Goal: Task Accomplishment & Management: Manage account settings

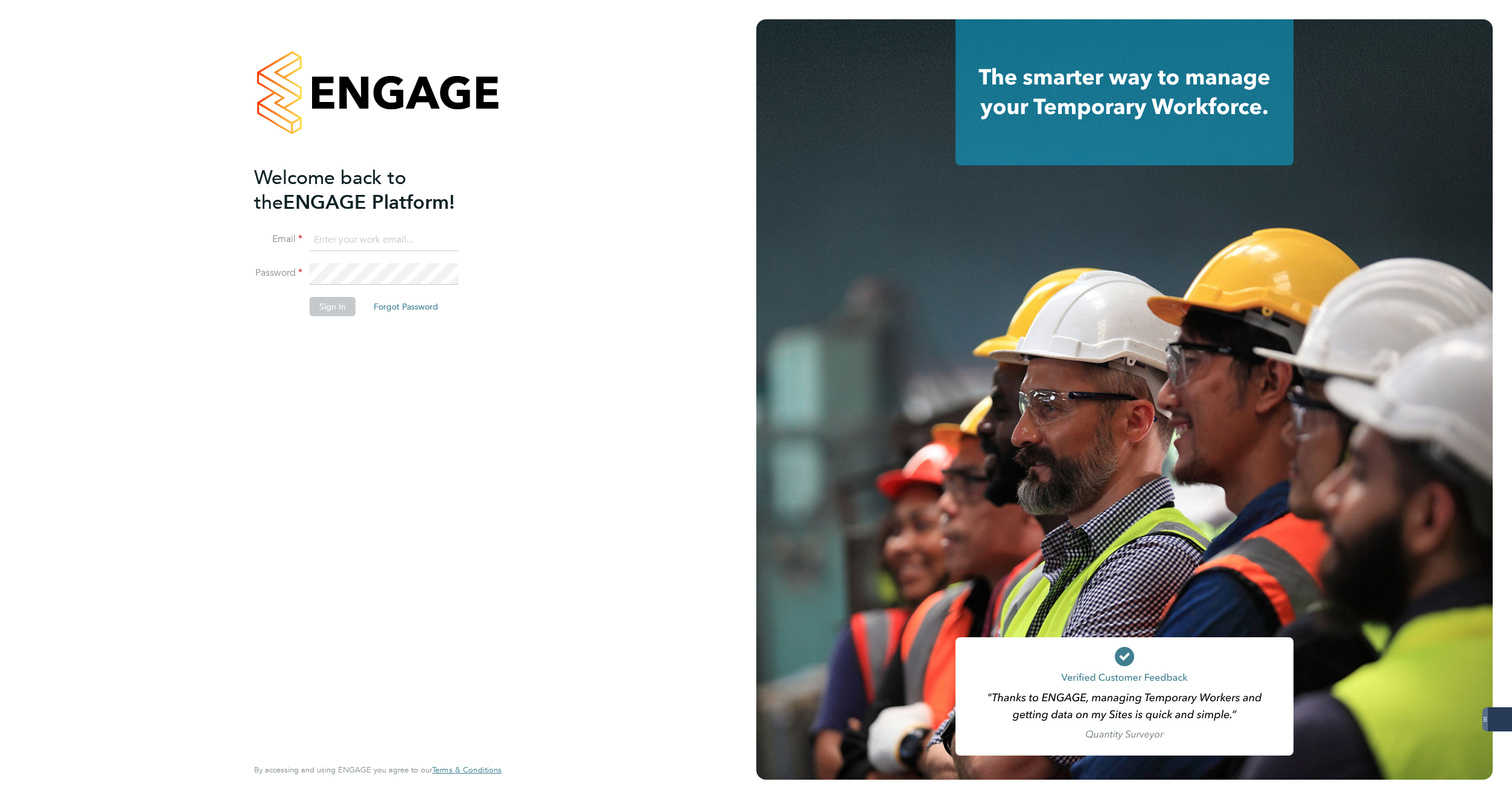
type input "carla@18rec.com"
click at [317, 300] on button "Sign In" at bounding box center [332, 306] width 46 height 19
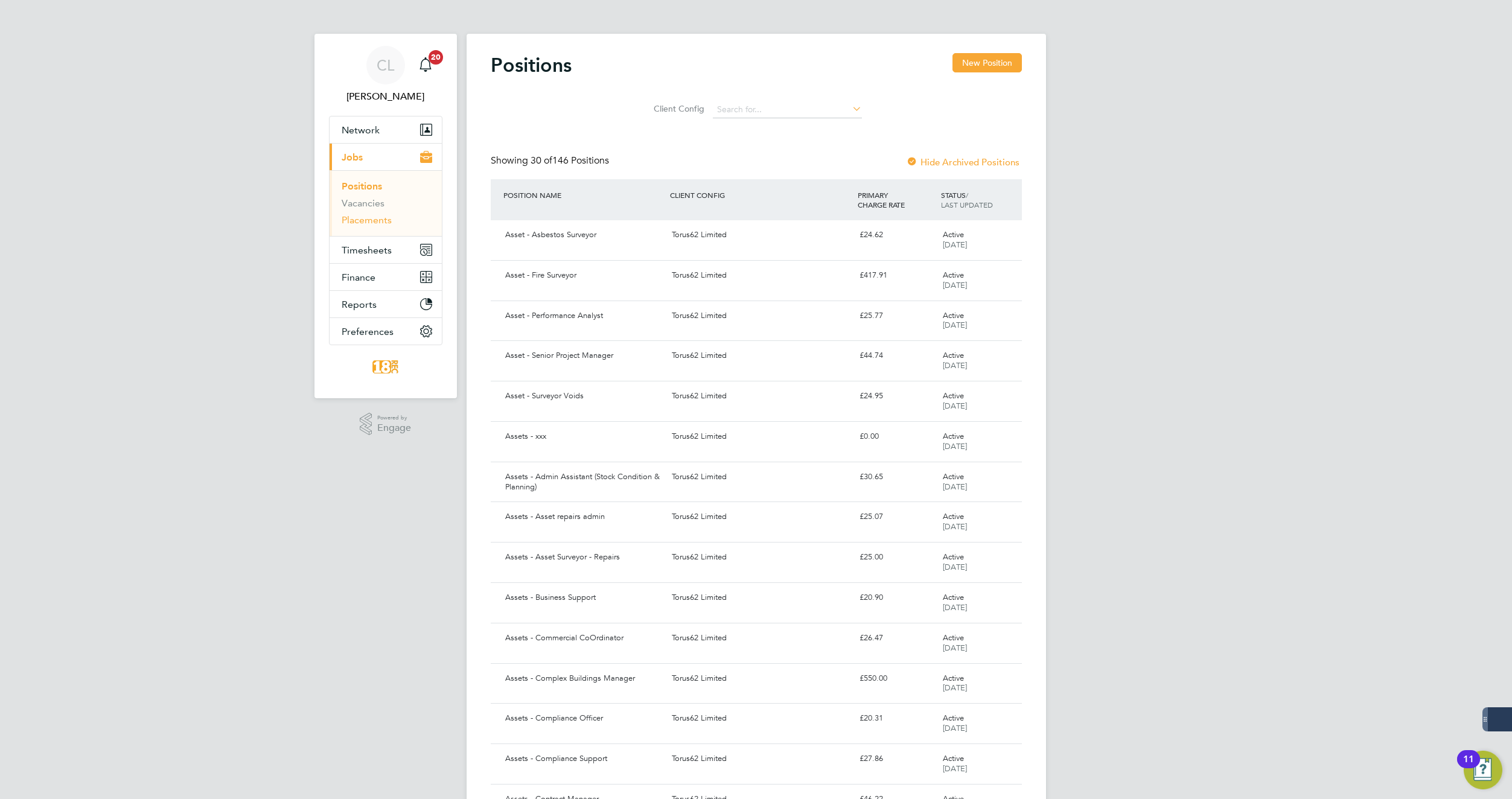
click at [361, 223] on link "Placements" at bounding box center [367, 219] width 50 height 11
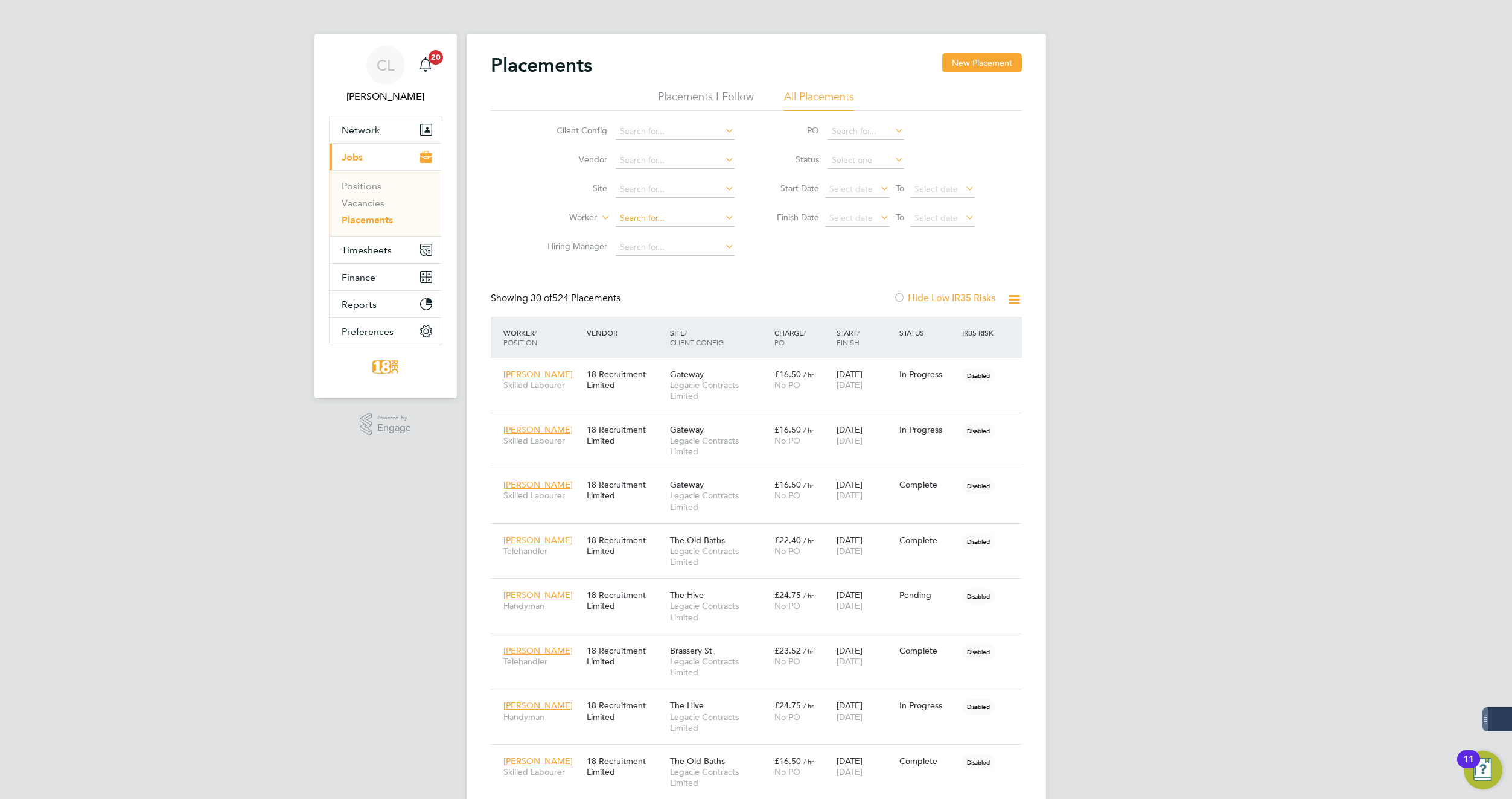
click at [645, 212] on input at bounding box center [676, 218] width 119 height 17
click at [655, 236] on li "[PERSON_NAME] es" at bounding box center [675, 235] width 120 height 16
type input "[PERSON_NAME]"
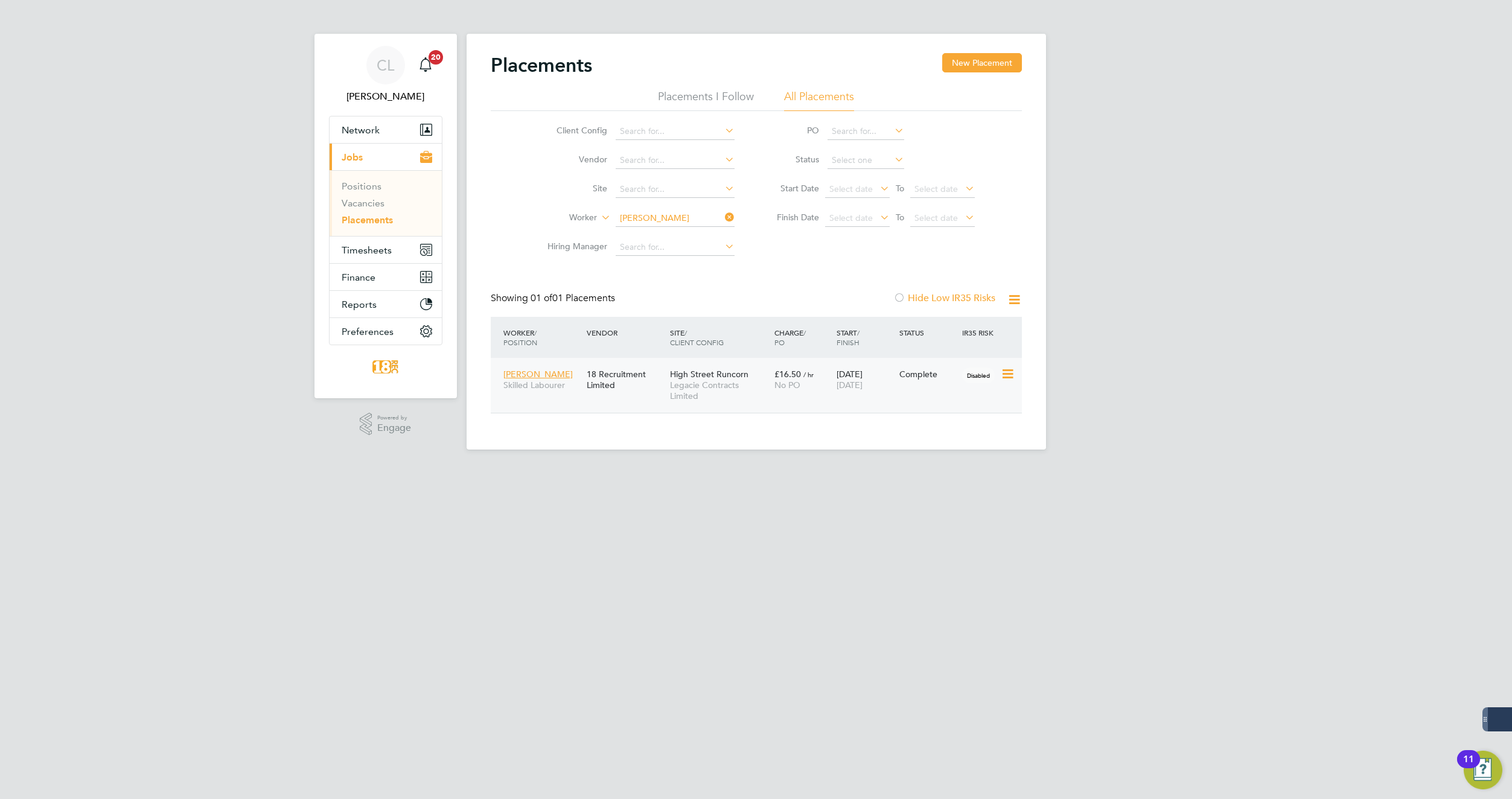
click at [899, 394] on div "[PERSON_NAME] Skilled Labourer 18 Recruitment Limited High Street Runcorn Legac…" at bounding box center [756, 385] width 531 height 55
click at [1001, 373] on icon at bounding box center [1007, 374] width 12 height 15
click at [842, 392] on div "[DATE] [DATE]" at bounding box center [865, 379] width 63 height 34
click at [379, 187] on link "Positions" at bounding box center [361, 186] width 40 height 11
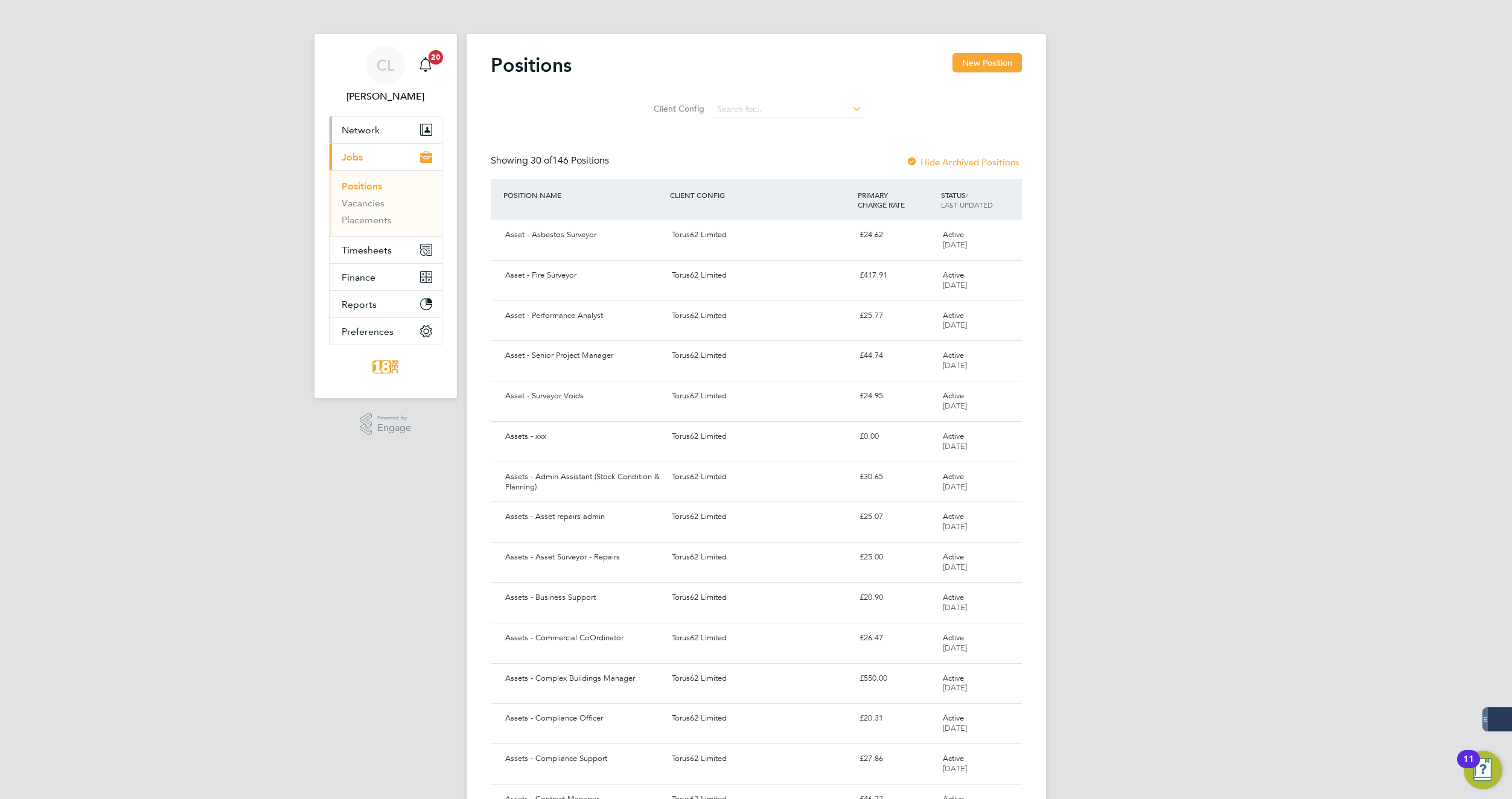
click at [377, 129] on span "Network" at bounding box center [361, 130] width 38 height 11
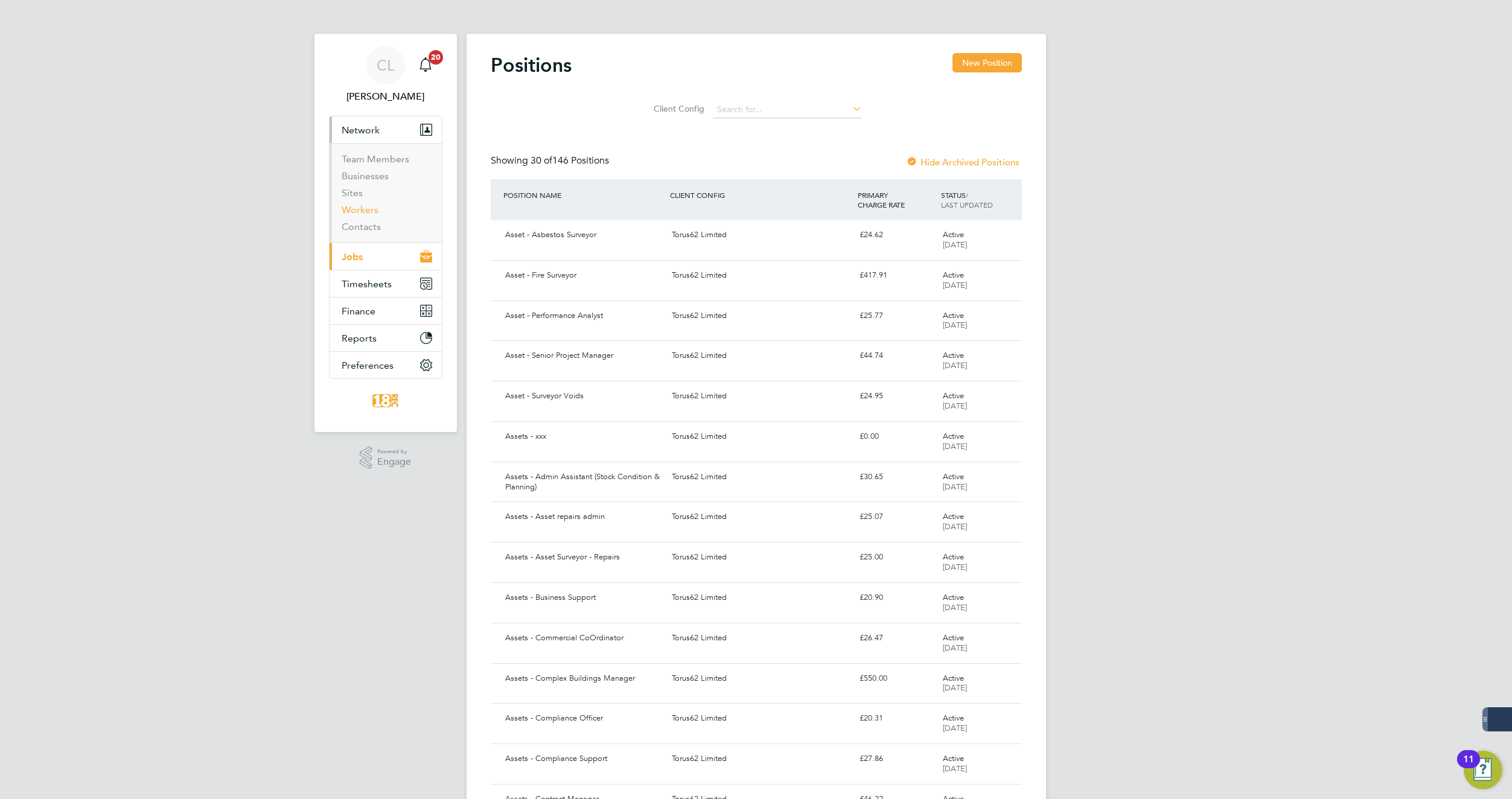
click at [361, 212] on link "Workers" at bounding box center [360, 209] width 37 height 11
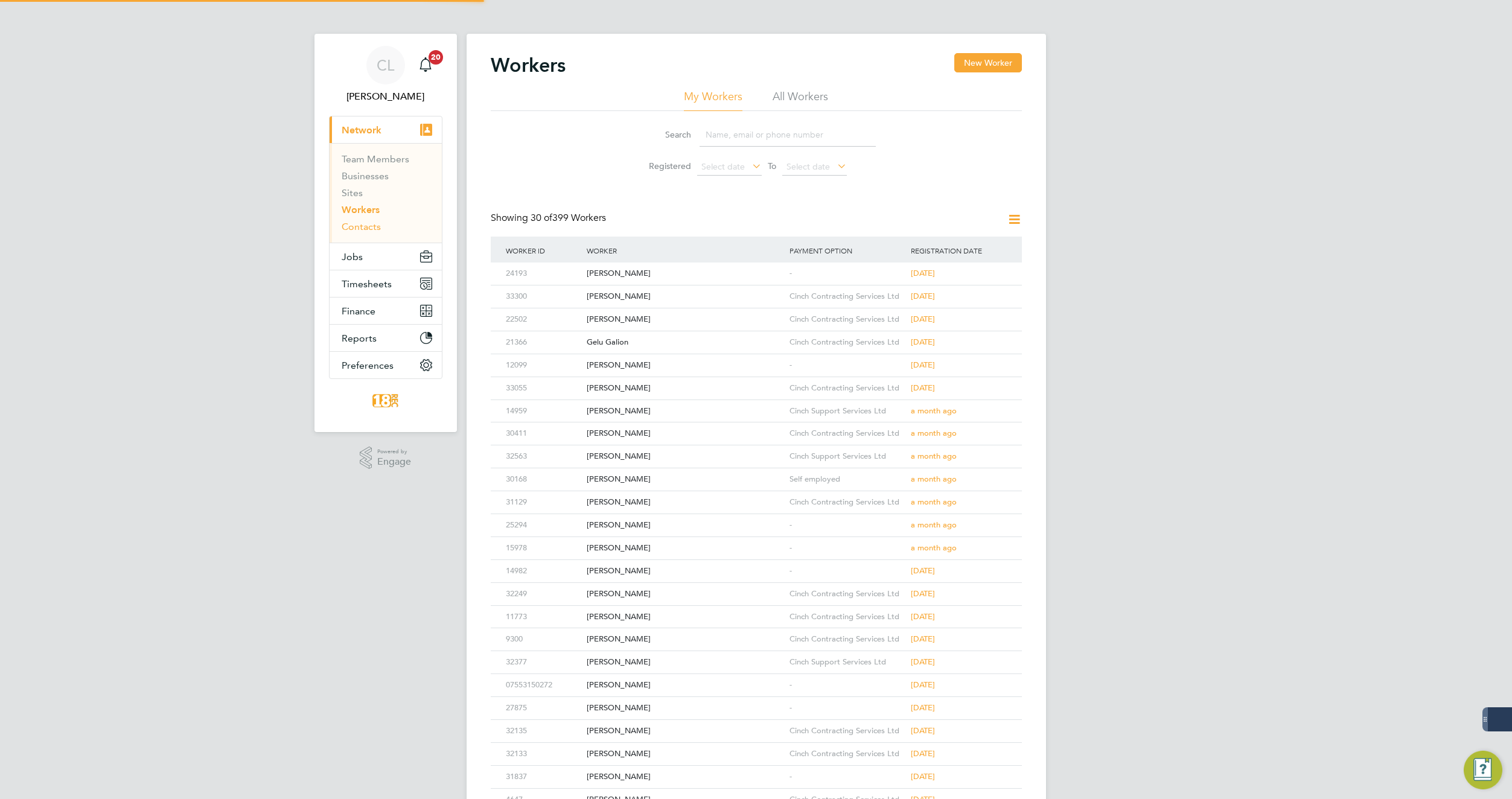
click at [357, 223] on link "Contacts" at bounding box center [361, 226] width 40 height 11
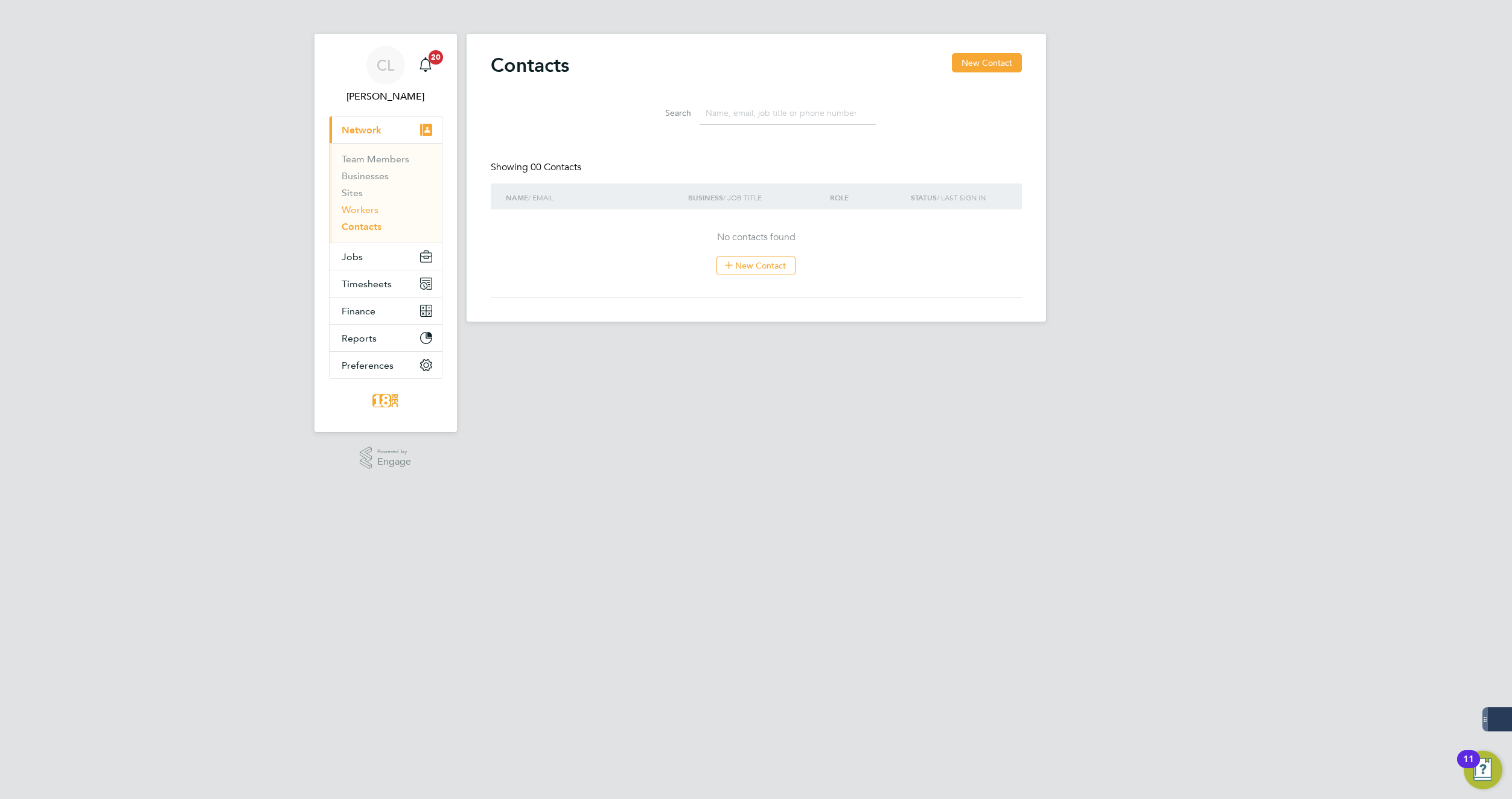
click at [371, 212] on link "Workers" at bounding box center [360, 209] width 37 height 11
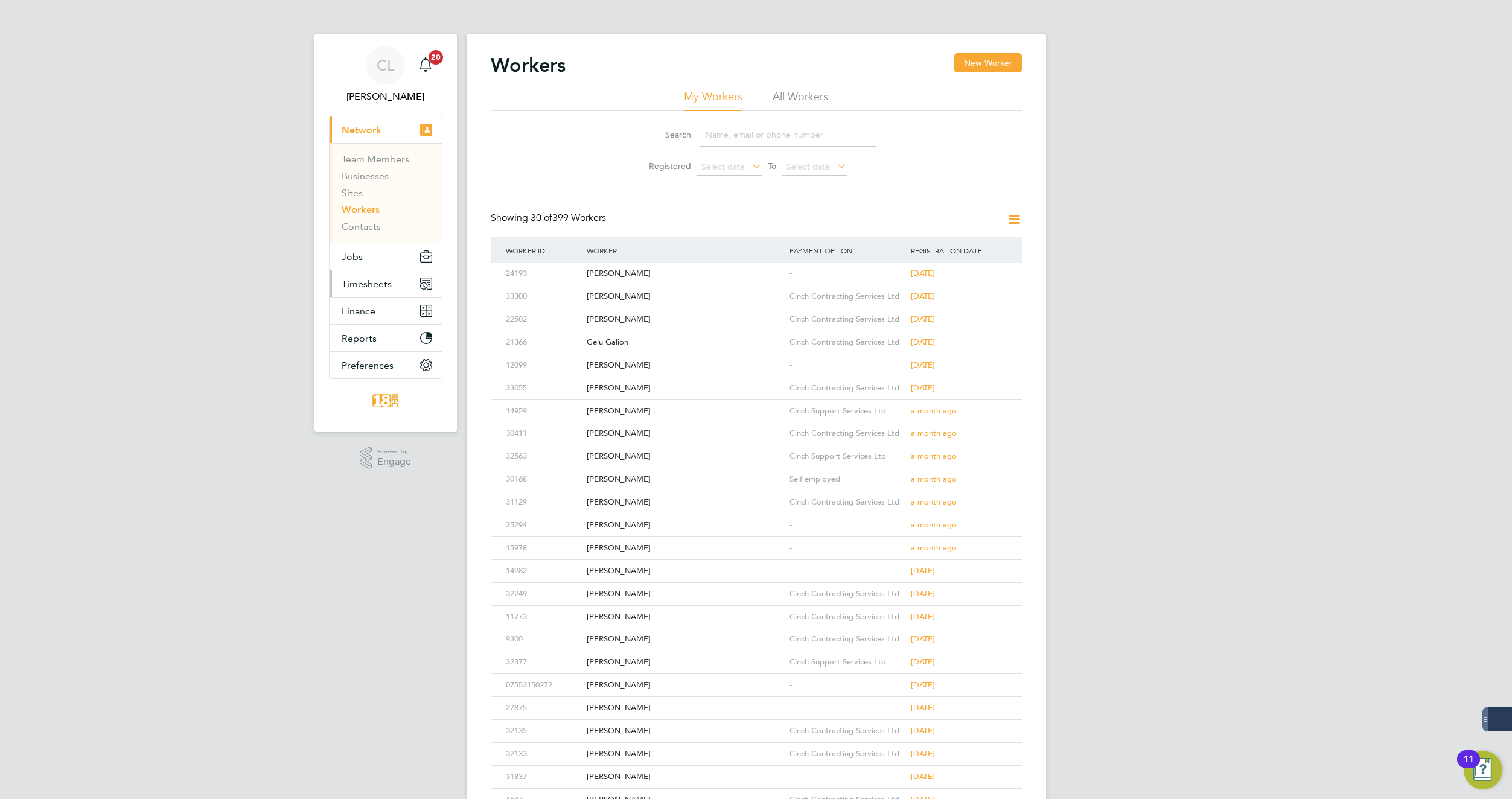
click at [367, 288] on span "Timesheets" at bounding box center [367, 283] width 50 height 11
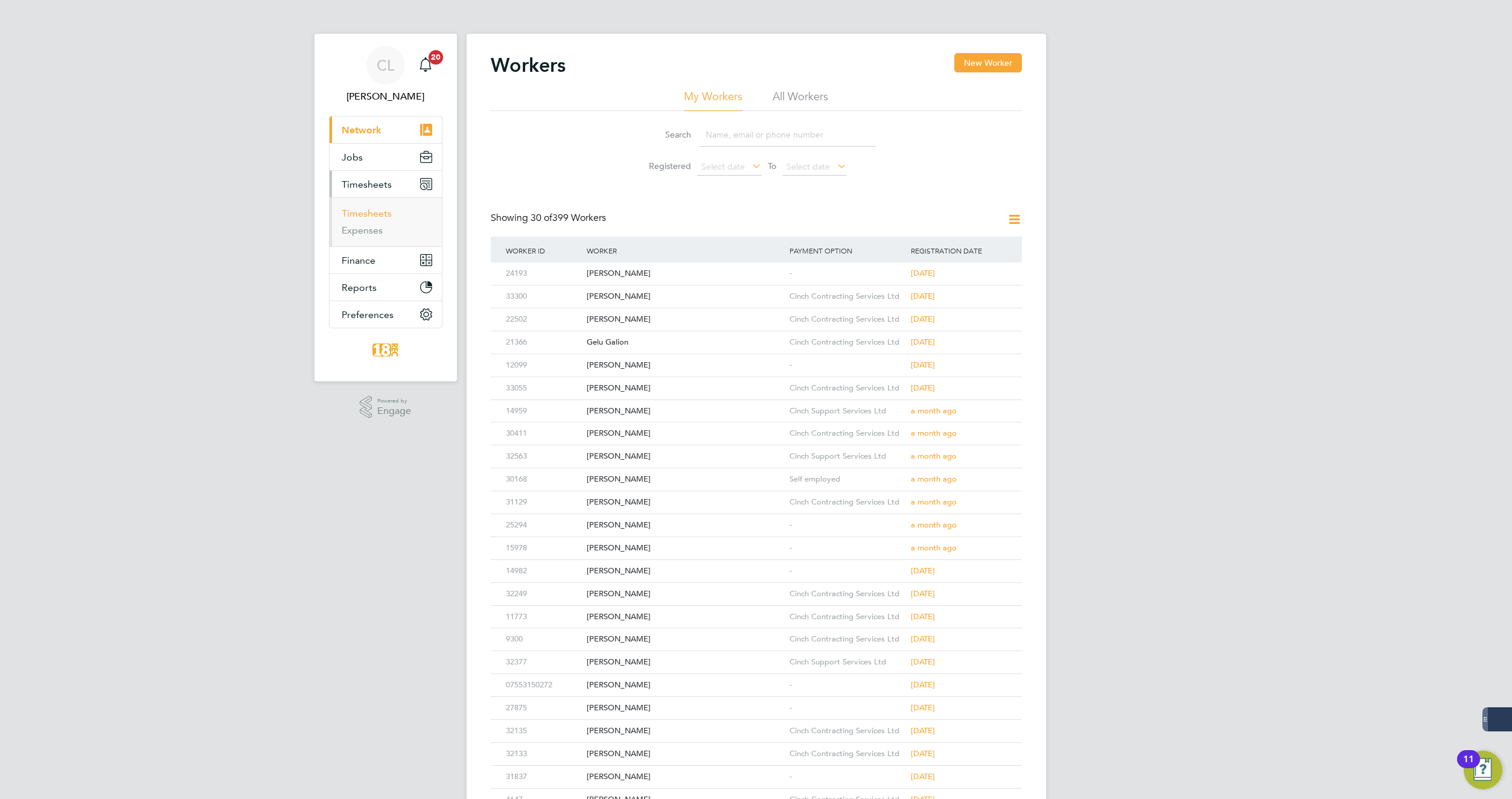
click at [361, 215] on link "Timesheets" at bounding box center [367, 212] width 50 height 11
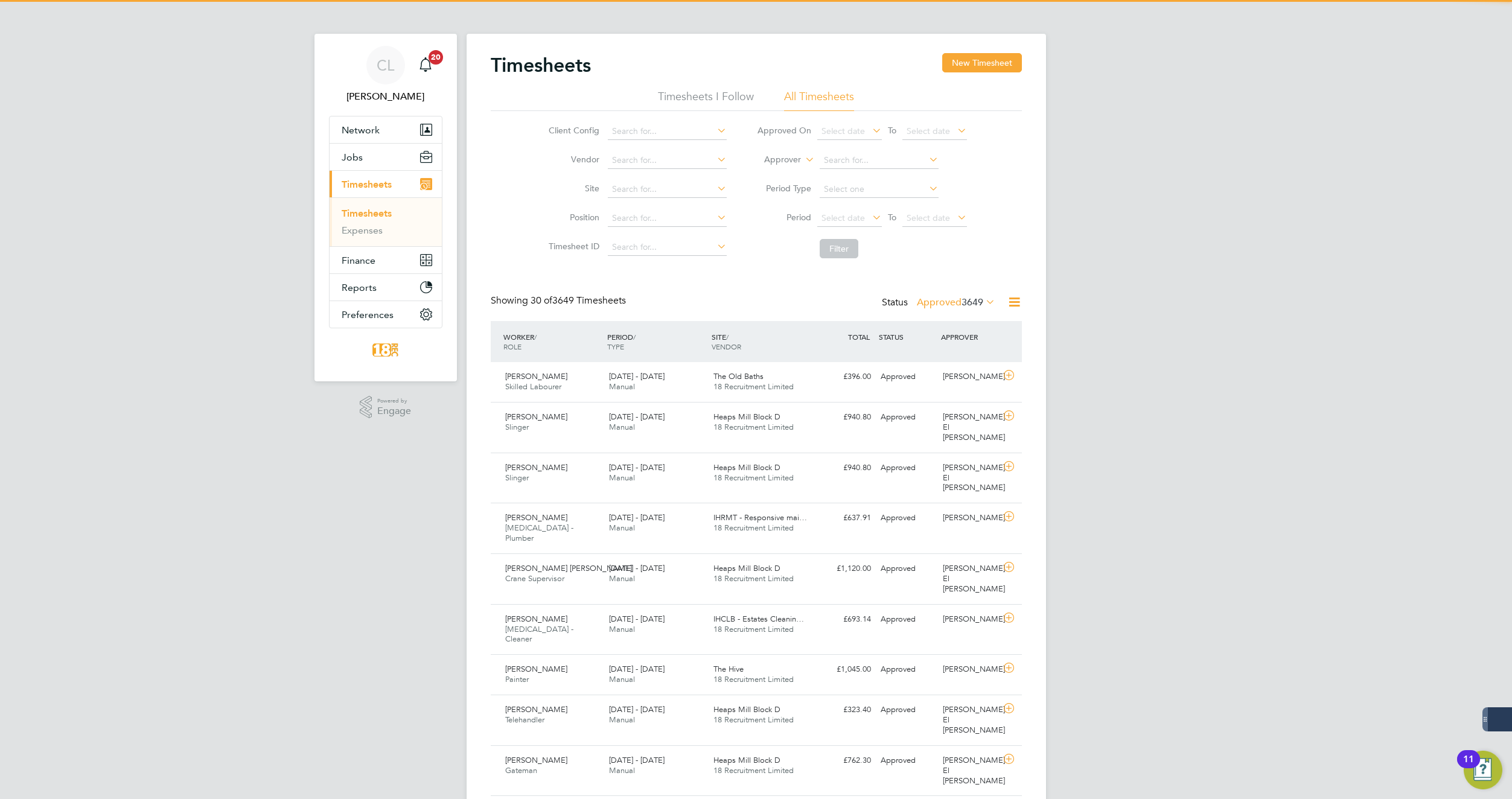
scroll to position [31, 105]
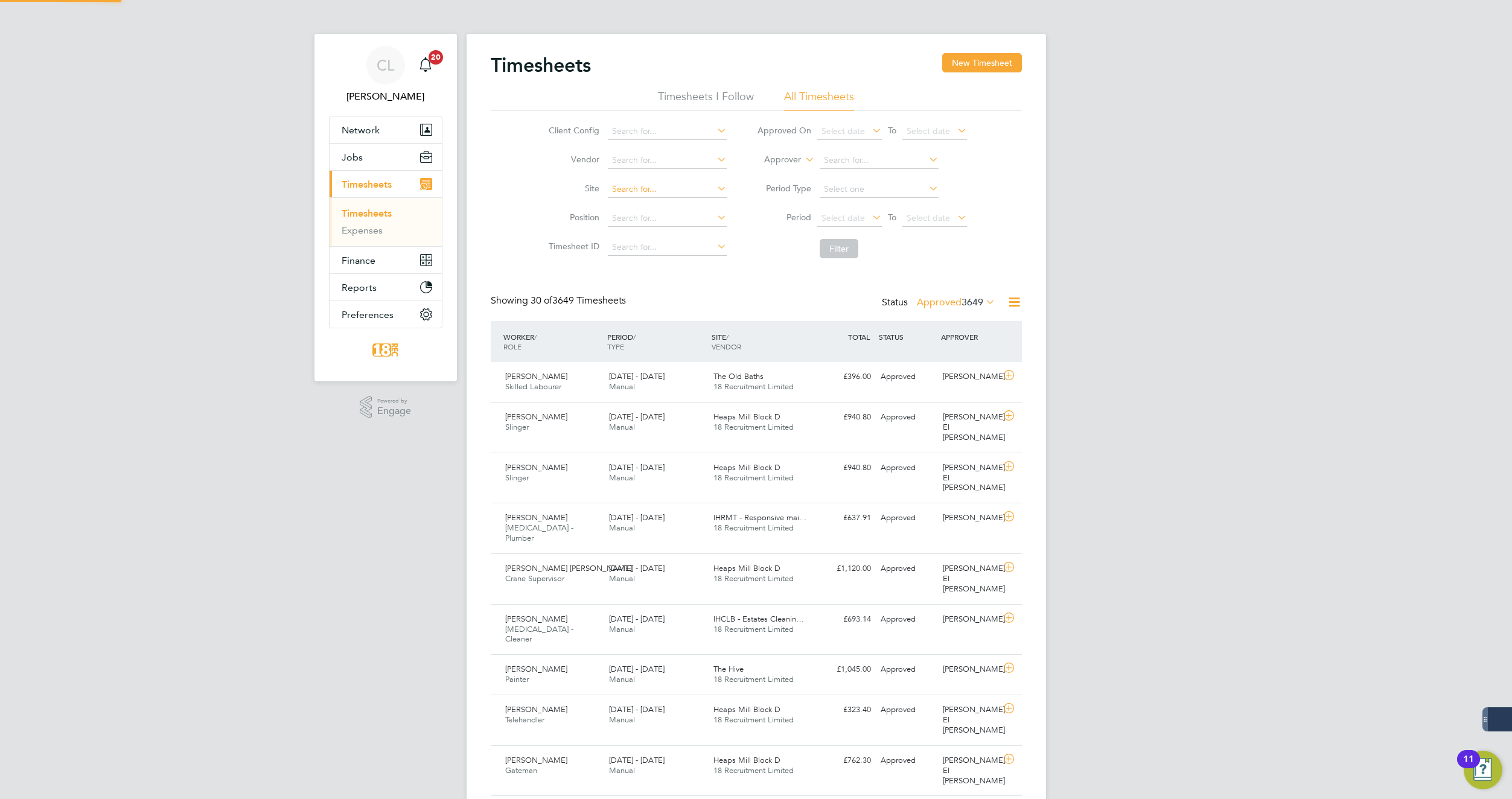
click at [629, 188] on input at bounding box center [667, 189] width 119 height 17
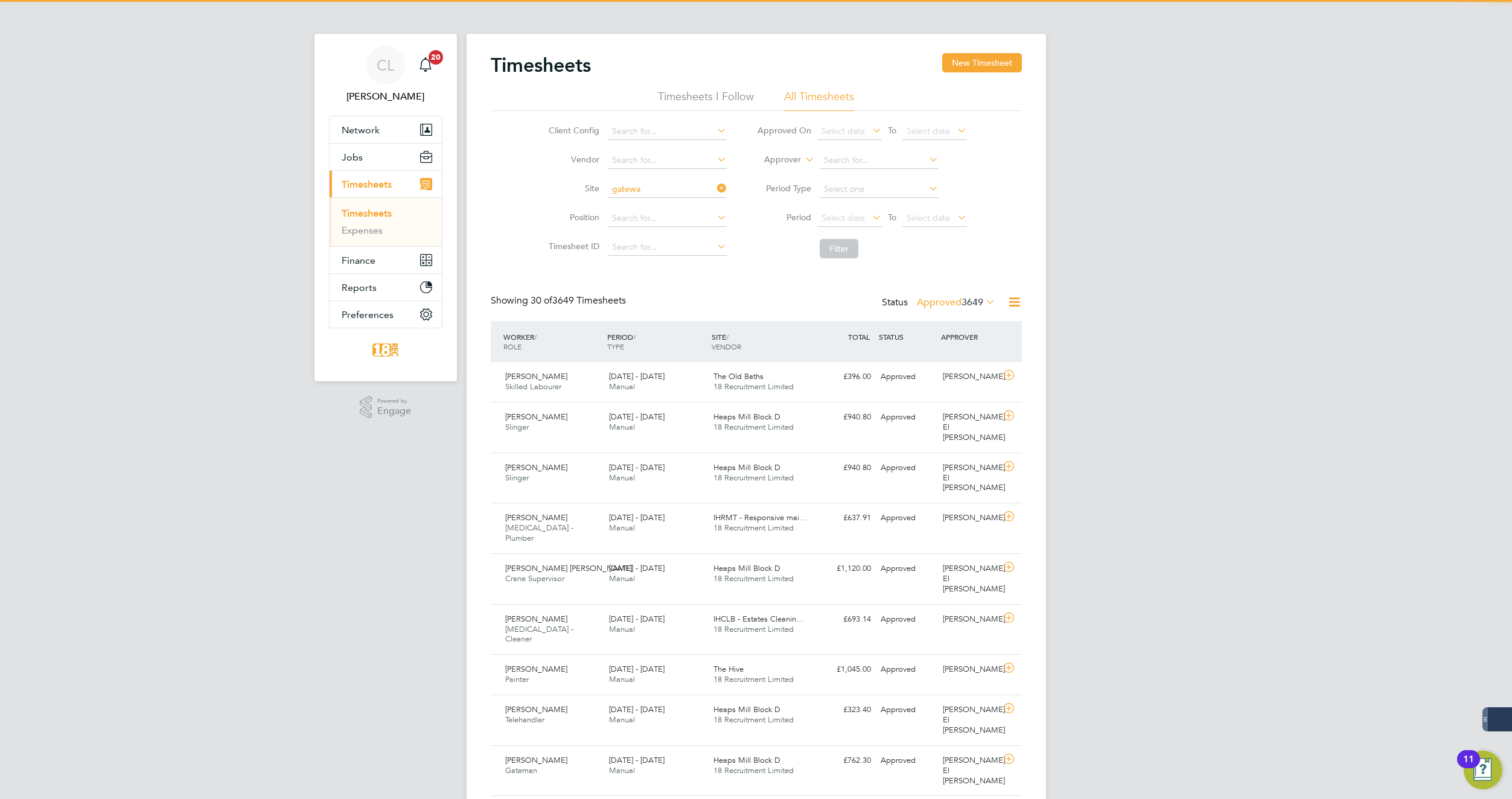
click at [682, 206] on li "Gatewa y" at bounding box center [668, 205] width 120 height 16
type input "Gateway"
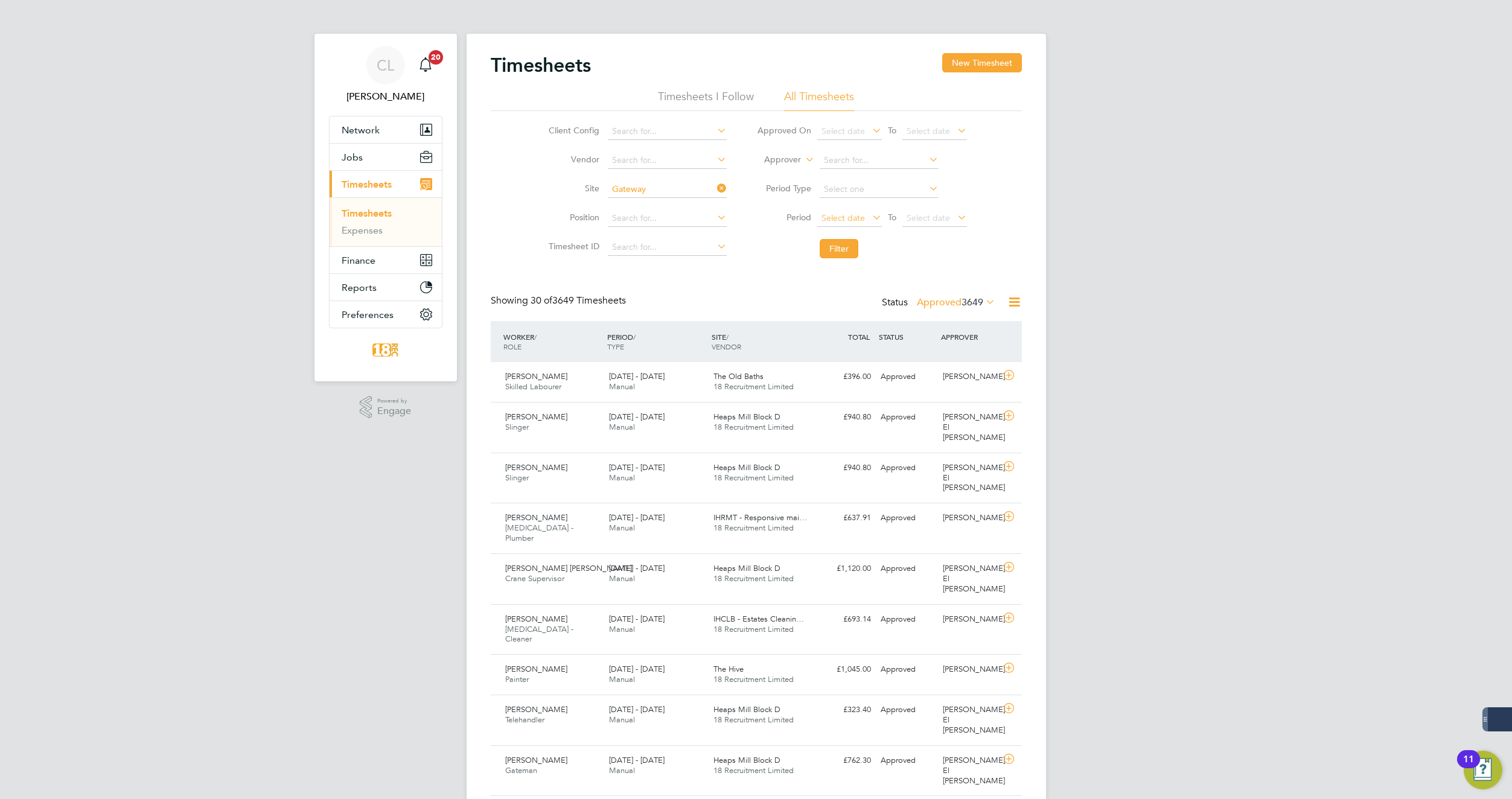
click at [856, 222] on span "Select date" at bounding box center [843, 218] width 44 height 11
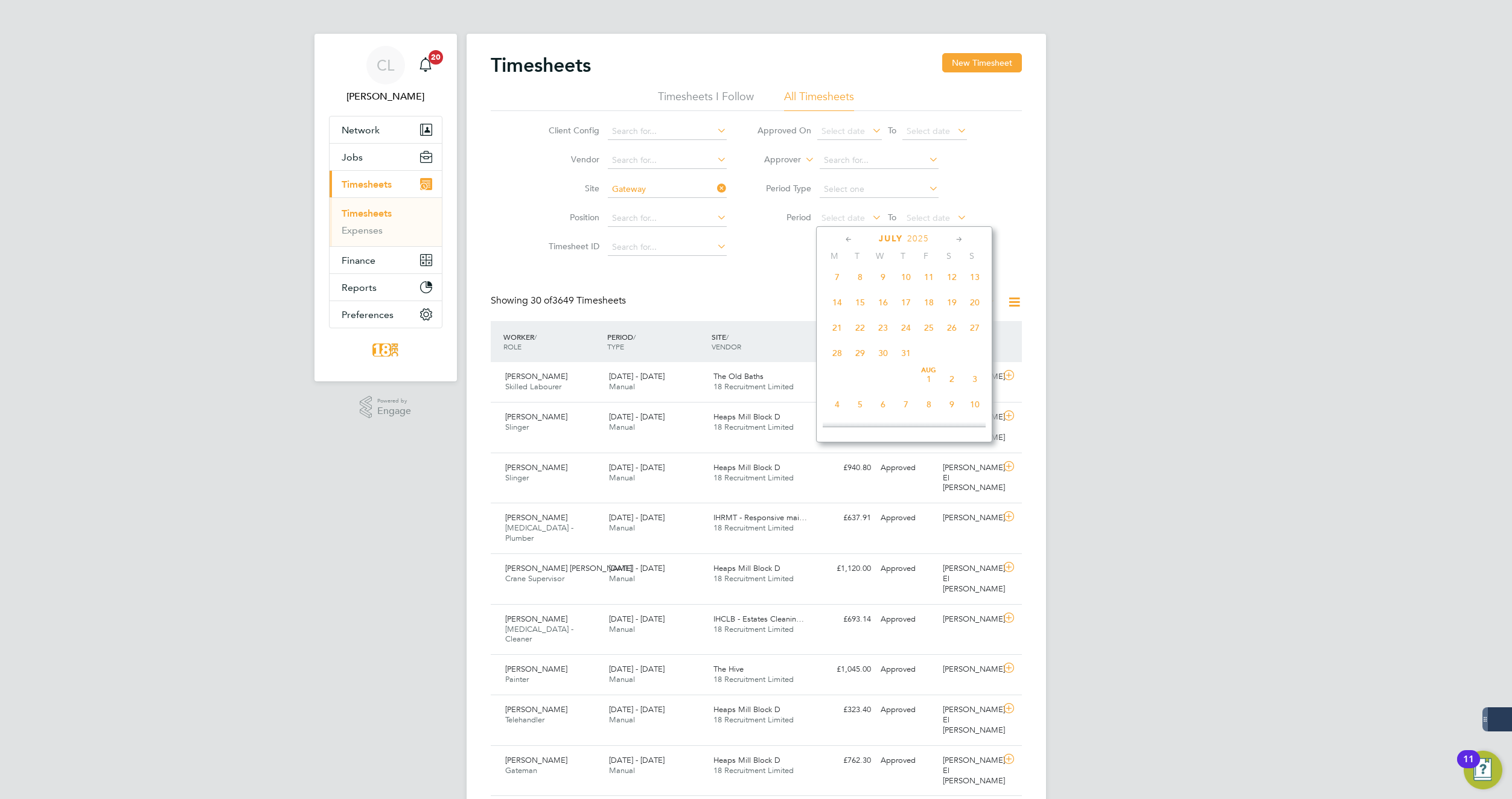
click at [841, 336] on span "21" at bounding box center [837, 328] width 23 height 23
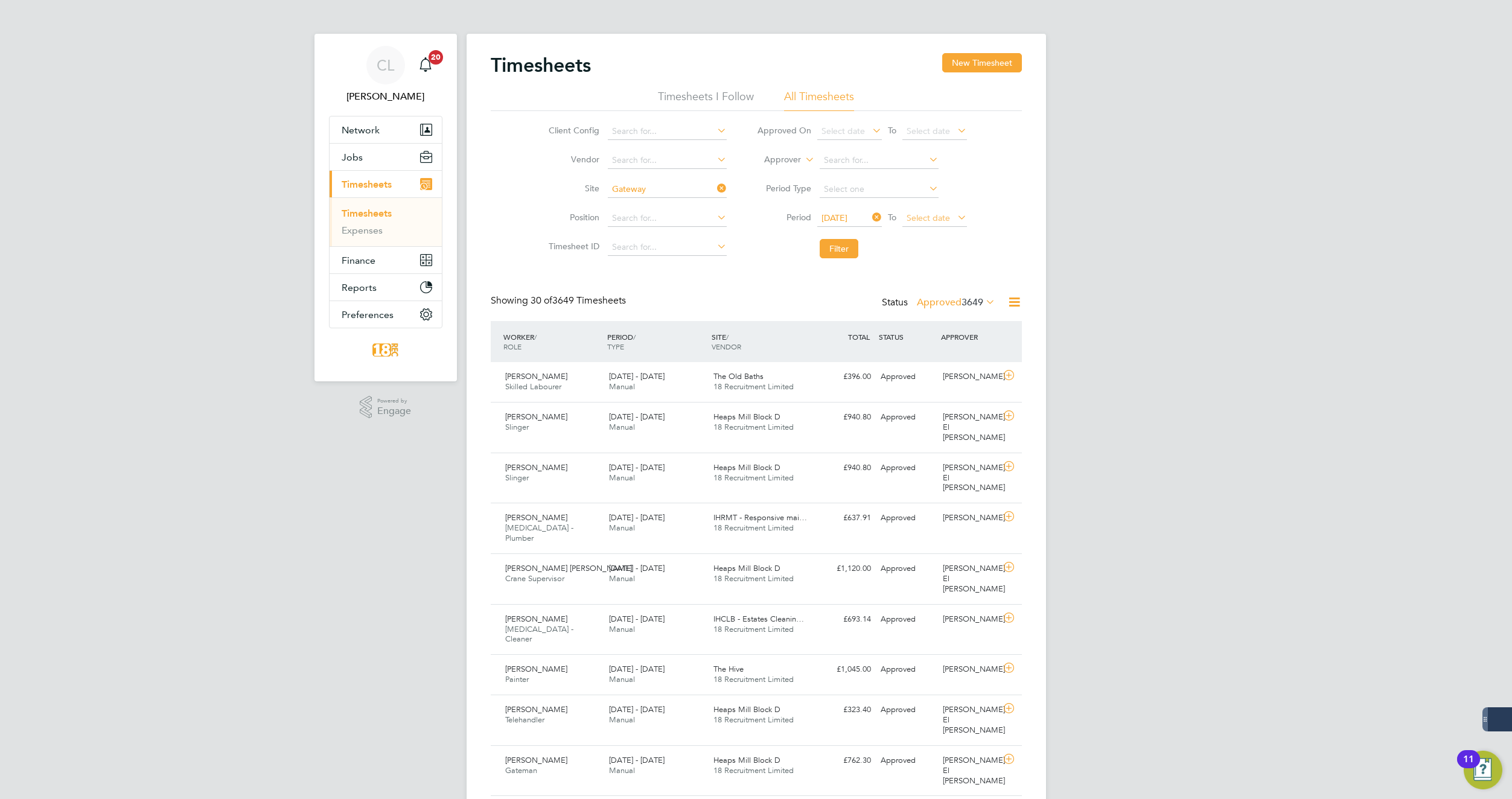
click at [921, 218] on span "Select date" at bounding box center [929, 218] width 44 height 11
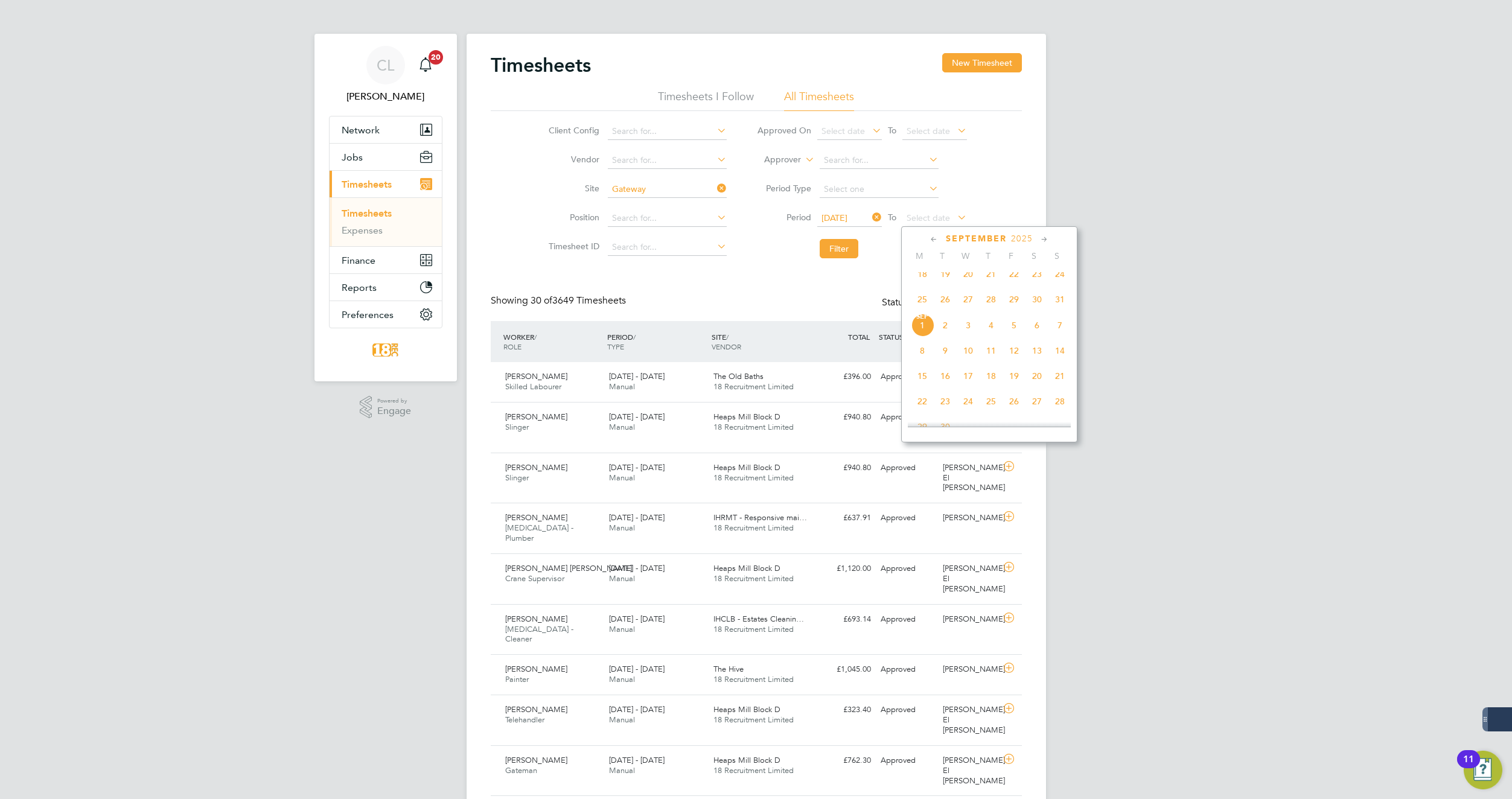
click at [1065, 308] on span "31" at bounding box center [1060, 299] width 23 height 23
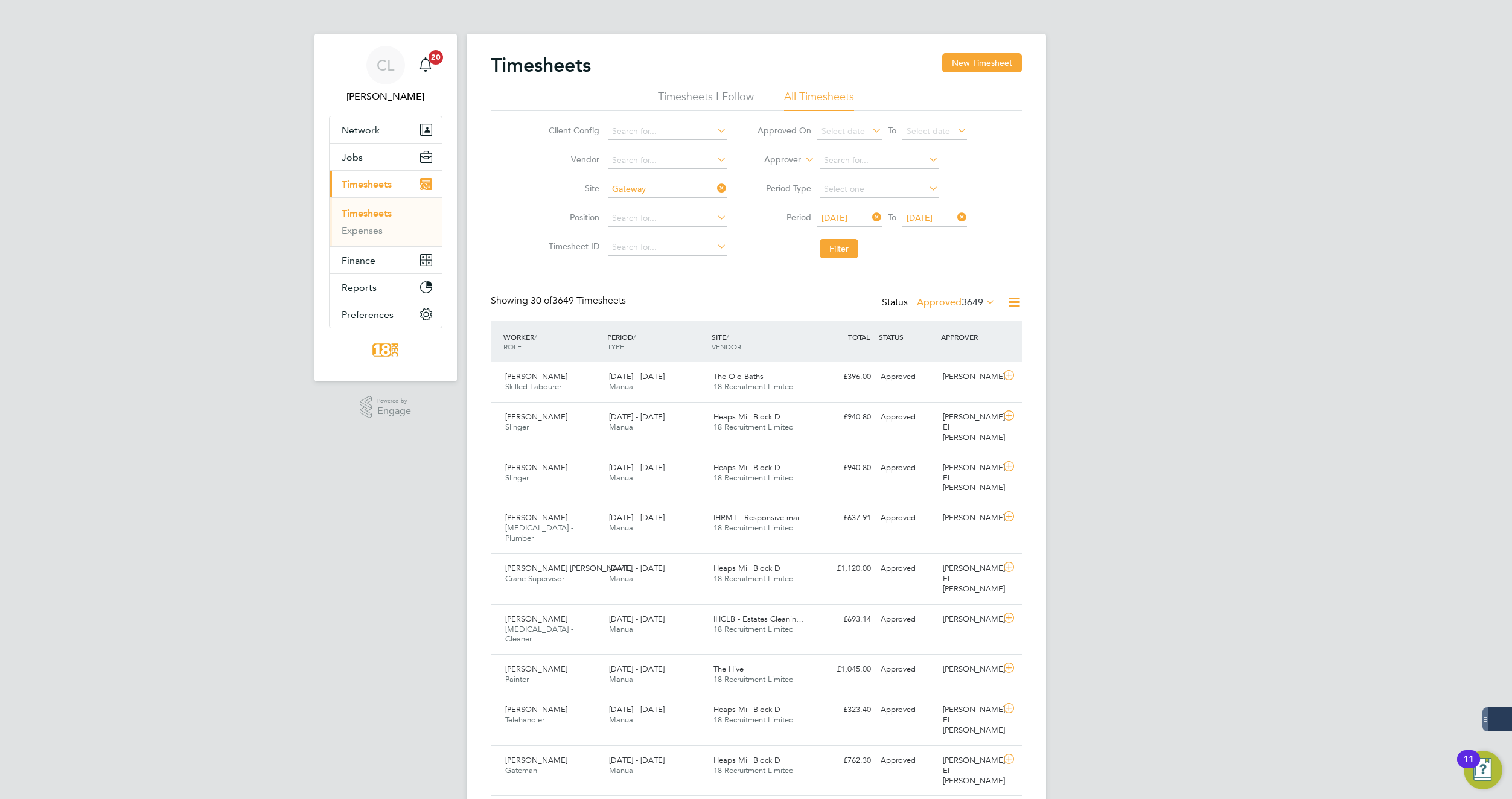
drag, startPoint x: 868, startPoint y: 249, endPoint x: 852, endPoint y: 254, distance: 16.8
click at [865, 252] on li "Filter" at bounding box center [861, 249] width 240 height 31
click at [835, 254] on button "Filter" at bounding box center [839, 249] width 39 height 19
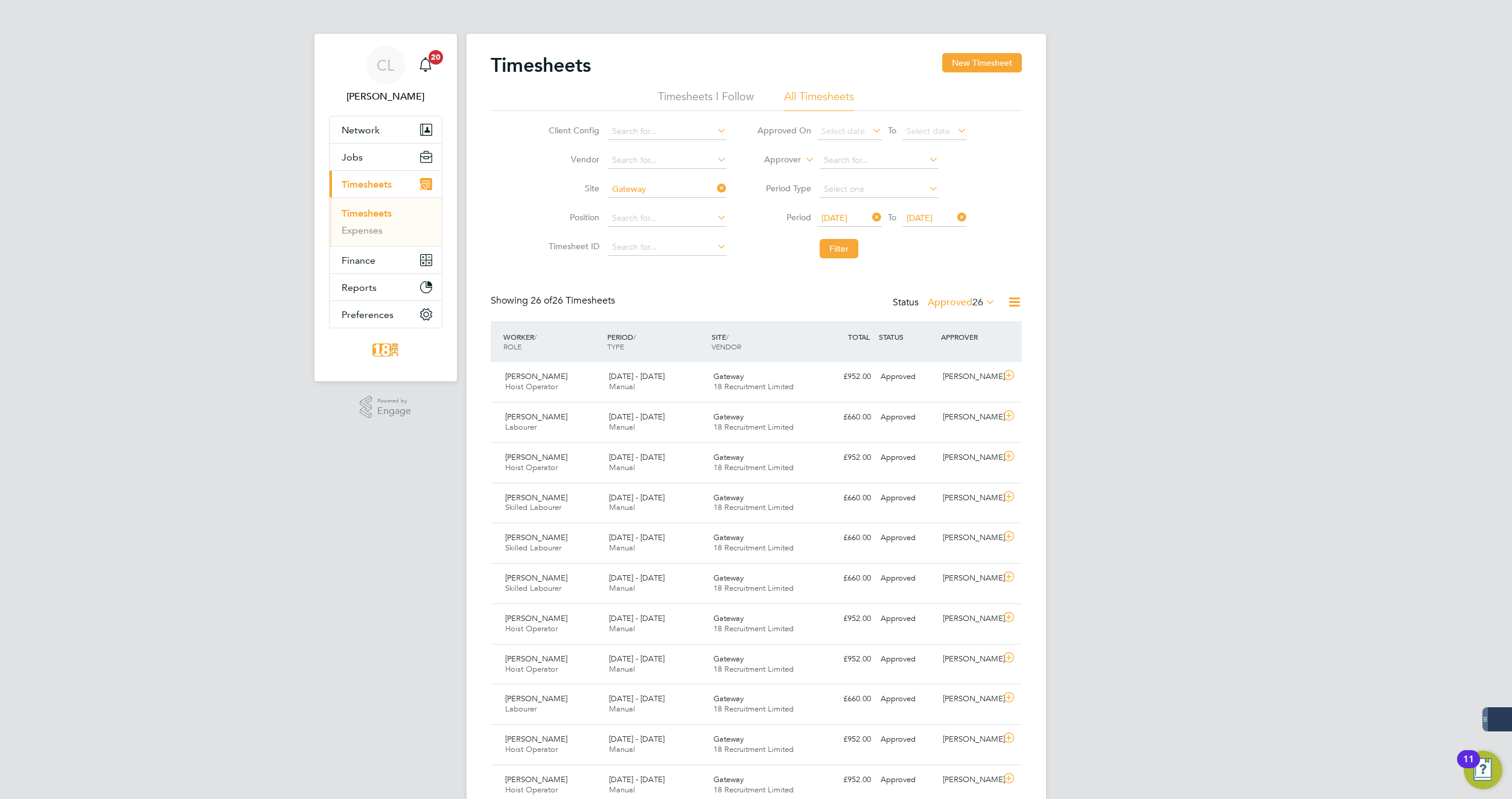
click at [1018, 302] on icon at bounding box center [1015, 302] width 15 height 15
click at [913, 328] on li "Export Timesheets" at bounding box center [939, 331] width 160 height 17
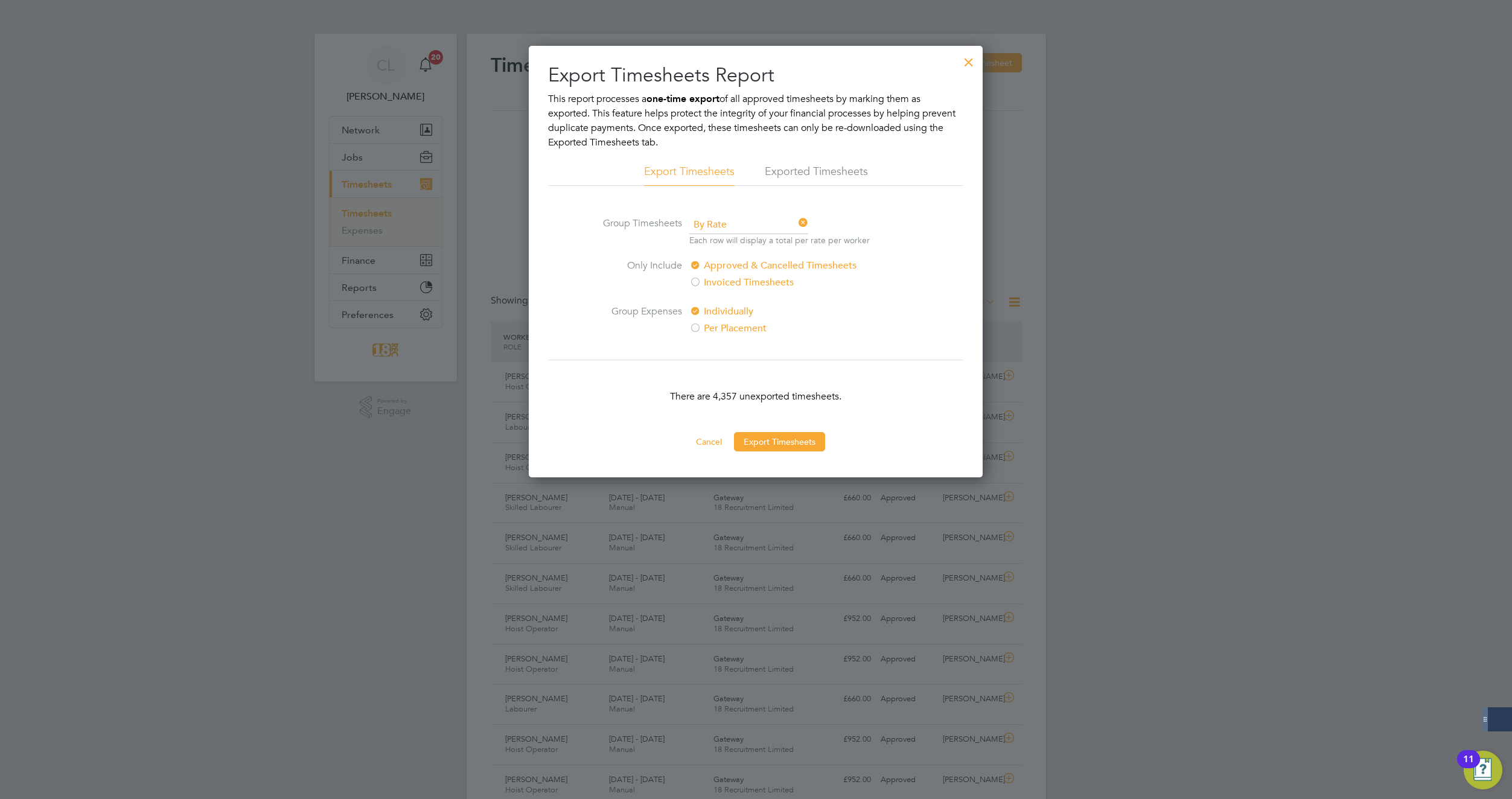
click at [970, 60] on div at bounding box center [968, 58] width 22 height 22
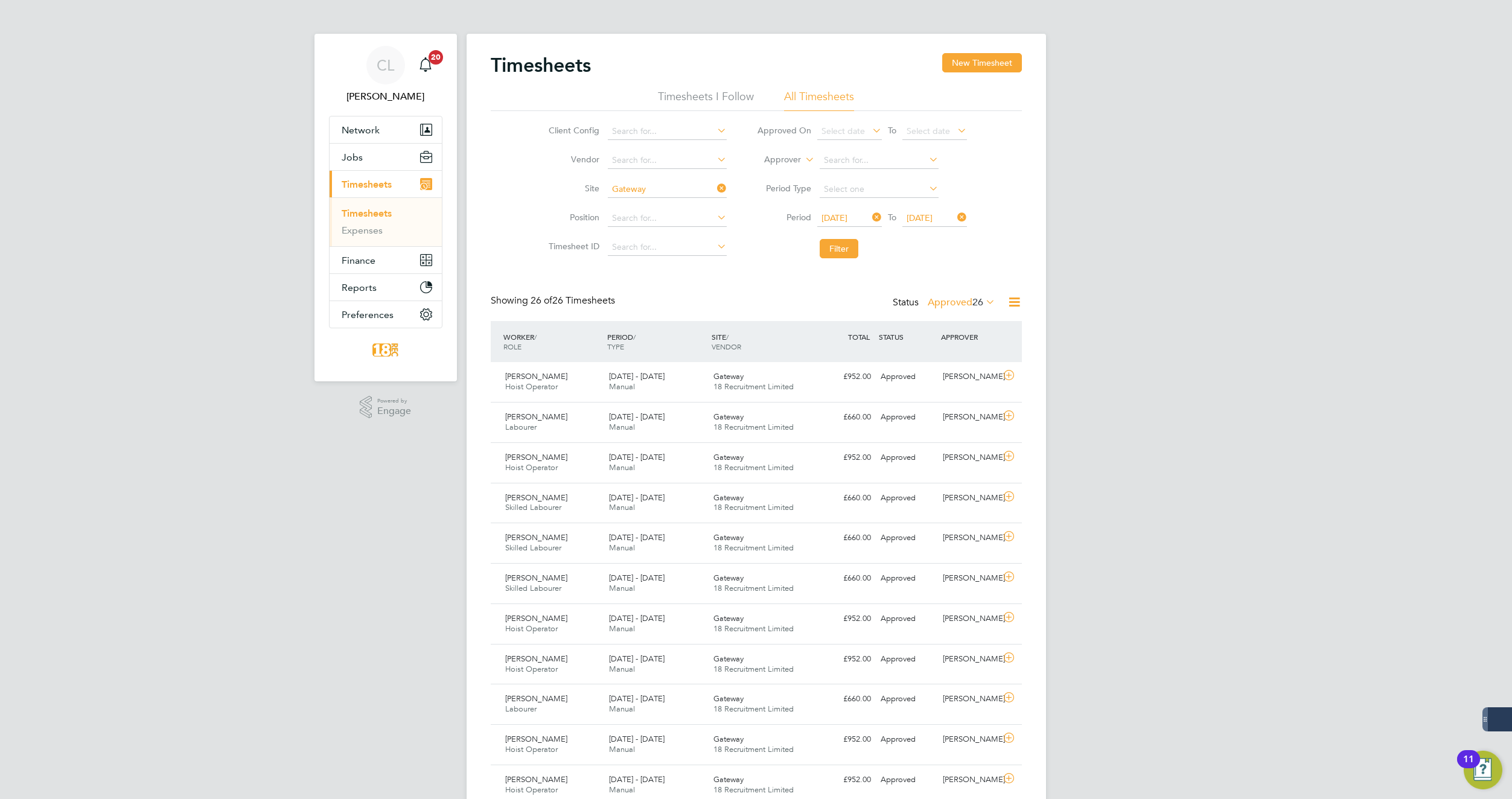
click at [1012, 302] on icon at bounding box center [1015, 302] width 15 height 15
click at [909, 353] on li "Download Timesheets Report" at bounding box center [939, 354] width 160 height 17
click at [1009, 302] on icon at bounding box center [1015, 302] width 15 height 15
click at [891, 333] on li "Export Timesheets" at bounding box center [939, 331] width 160 height 17
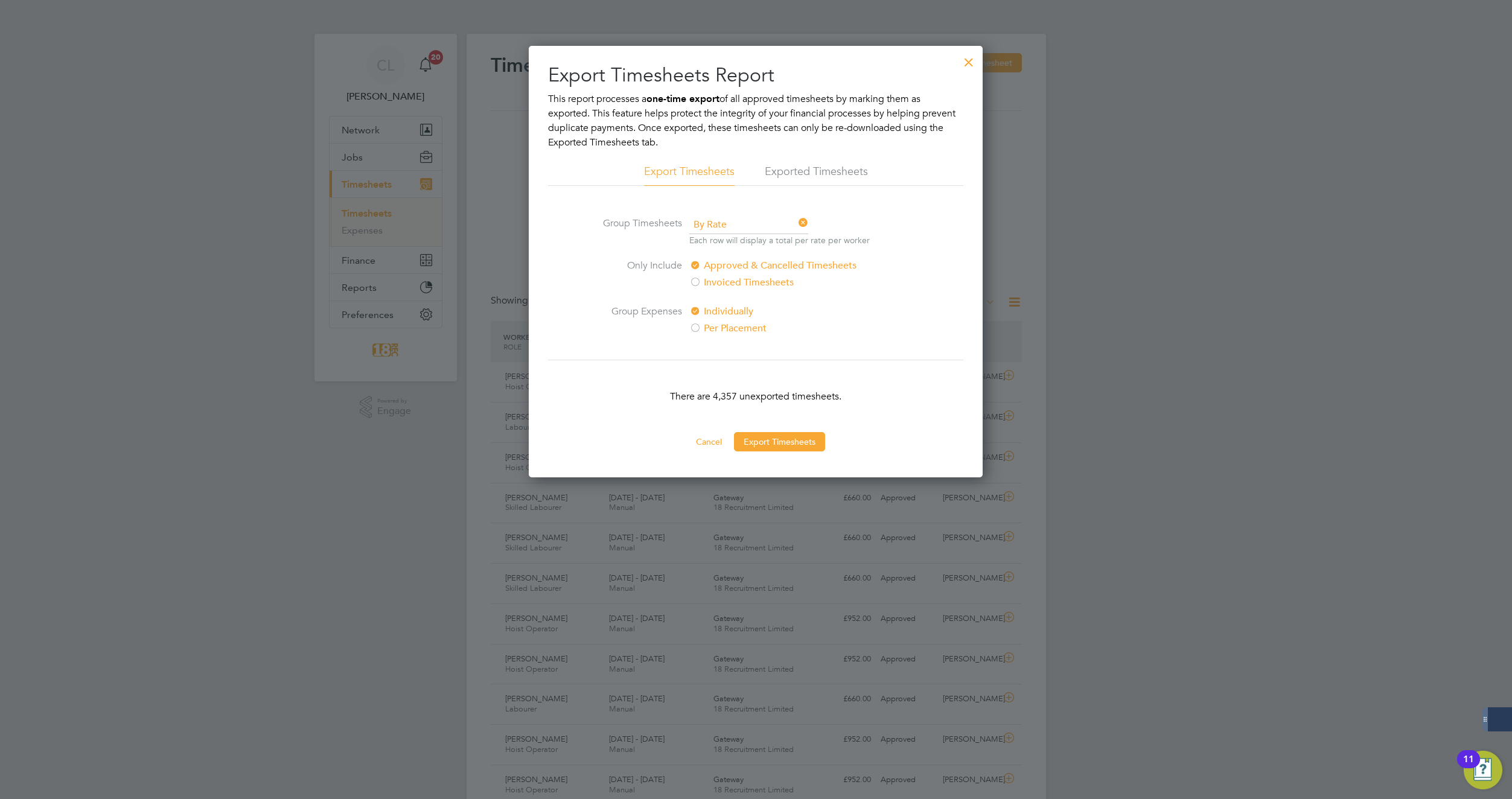
click at [675, 170] on li "Export Timesheets" at bounding box center [689, 175] width 90 height 22
click at [717, 230] on span "By Rate" at bounding box center [749, 224] width 119 height 18
click at [710, 252] on li "By Date" at bounding box center [749, 257] width 120 height 15
click at [717, 280] on label "Invoiced Timesheets" at bounding box center [790, 282] width 202 height 15
click at [715, 324] on label "Per Placement" at bounding box center [790, 328] width 202 height 15
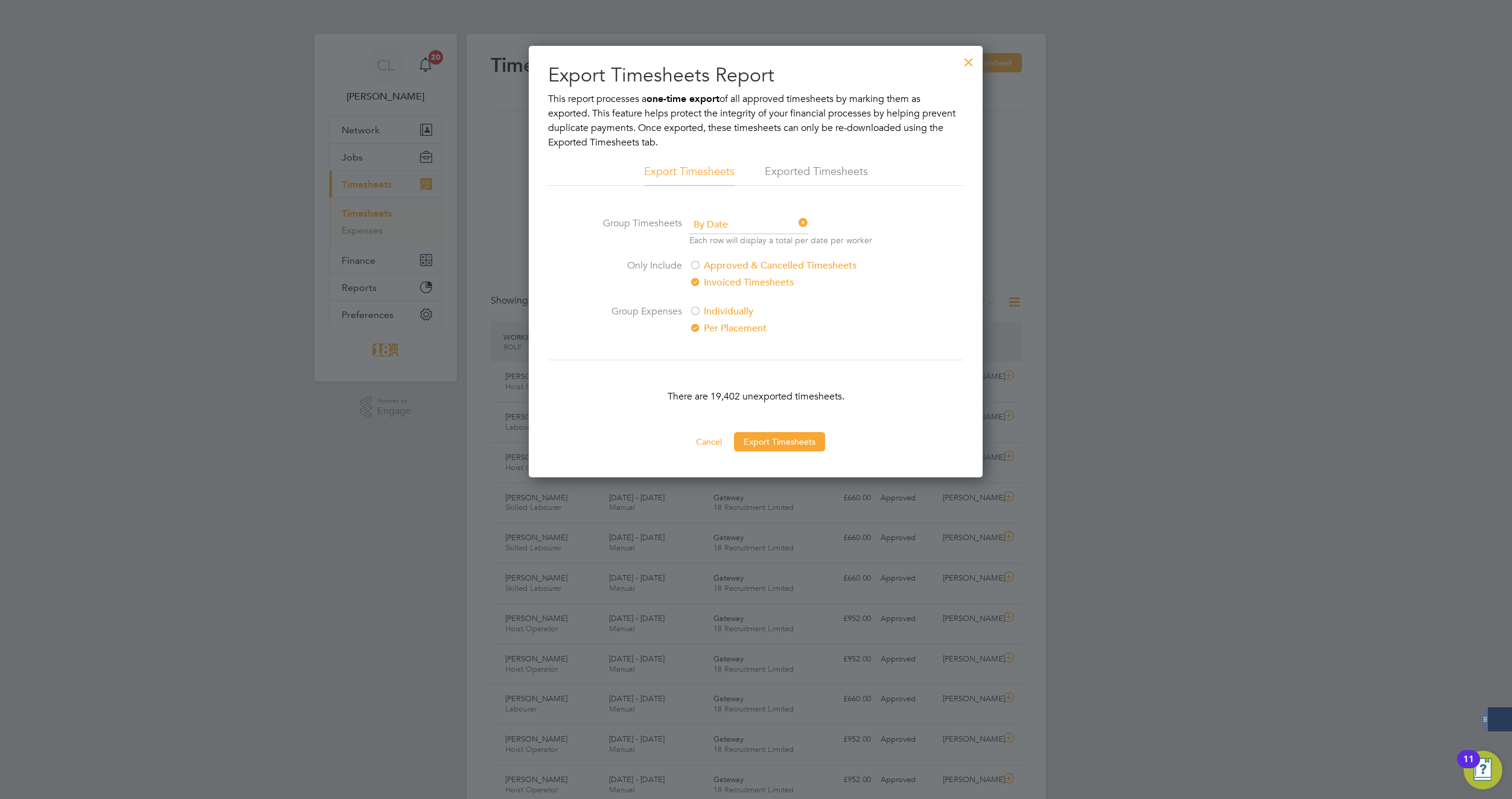
click at [964, 65] on div at bounding box center [968, 58] width 22 height 22
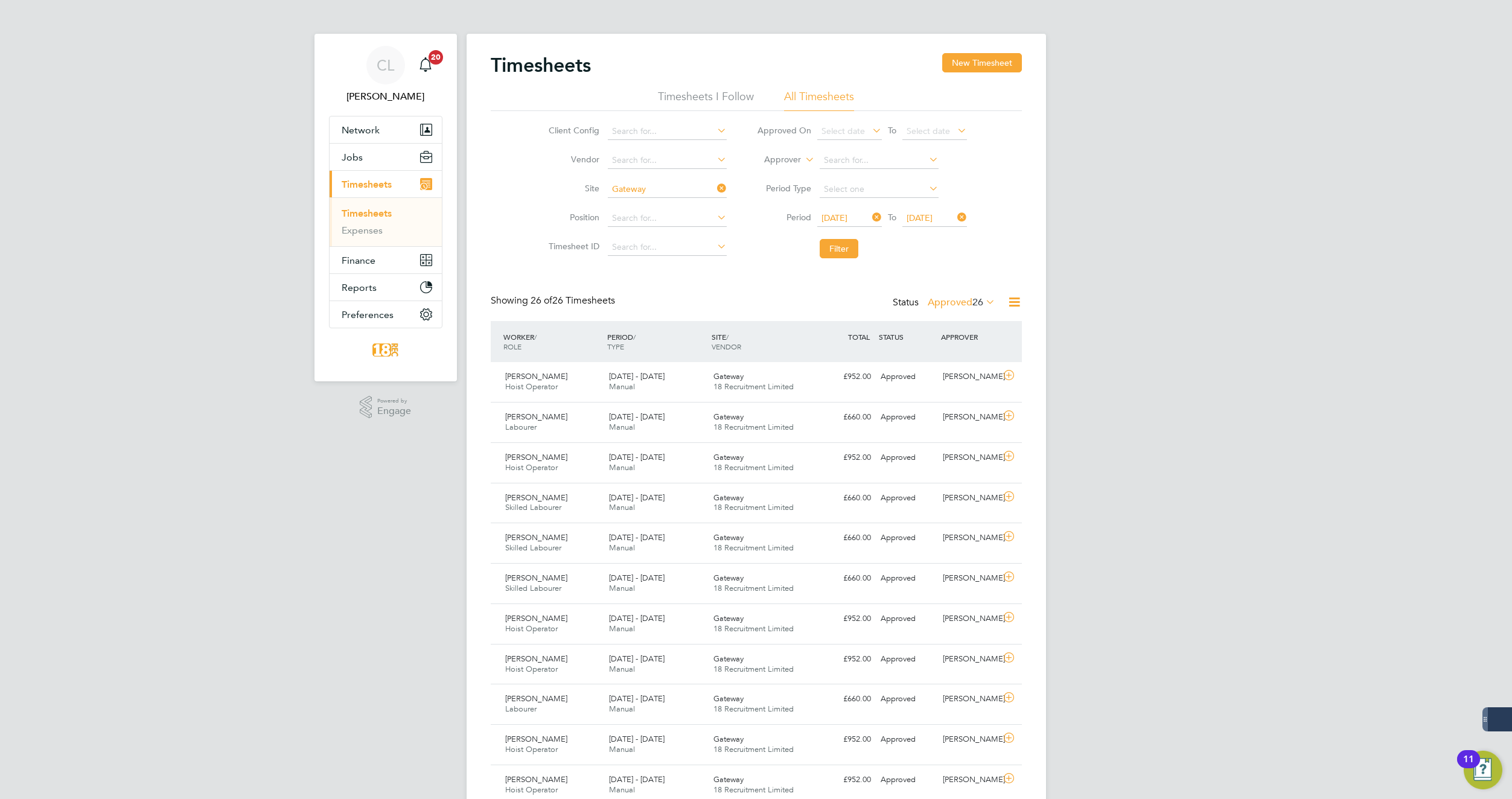
click at [1015, 300] on icon at bounding box center [1015, 302] width 15 height 15
click at [1176, 347] on div "CL [PERSON_NAME] Notifications 20 Applications: Network Team Members Businesses…" at bounding box center [756, 727] width 1512 height 1454
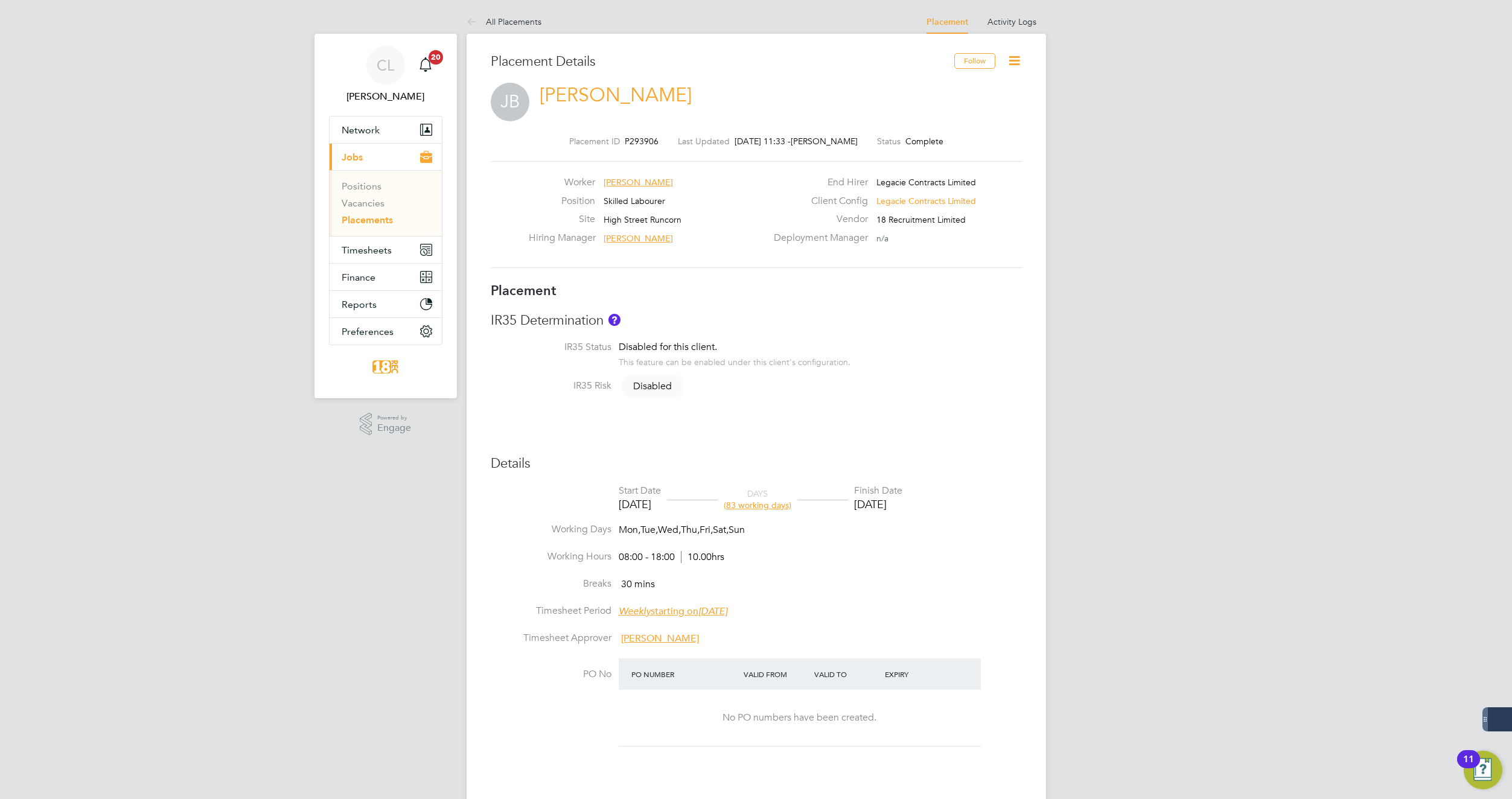
click at [1010, 65] on icon at bounding box center [1015, 61] width 15 height 15
click at [974, 83] on li "Edit Placement e" at bounding box center [975, 89] width 89 height 17
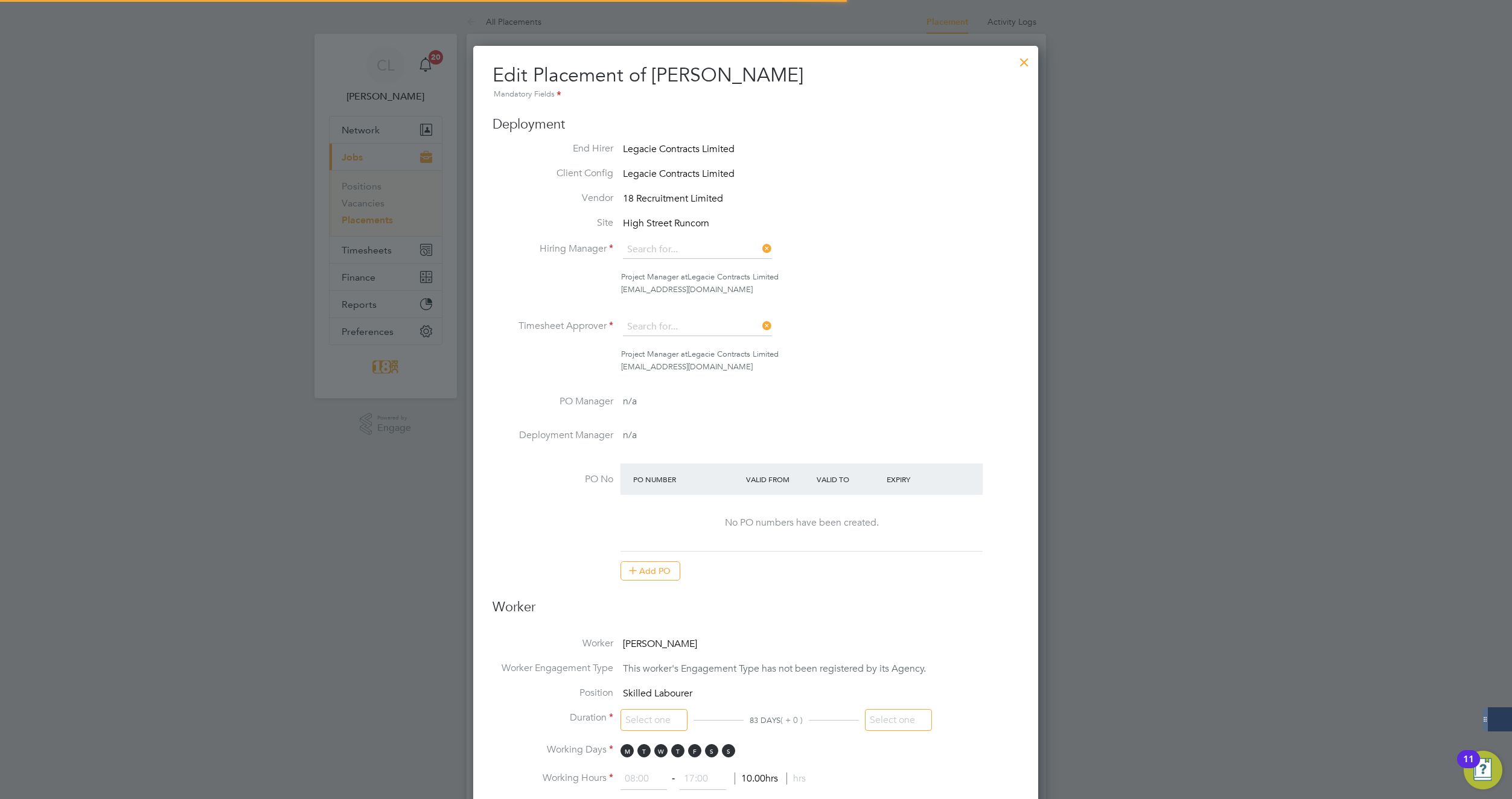
type input "[PERSON_NAME]"
type input "[DATE]"
type input "08:00"
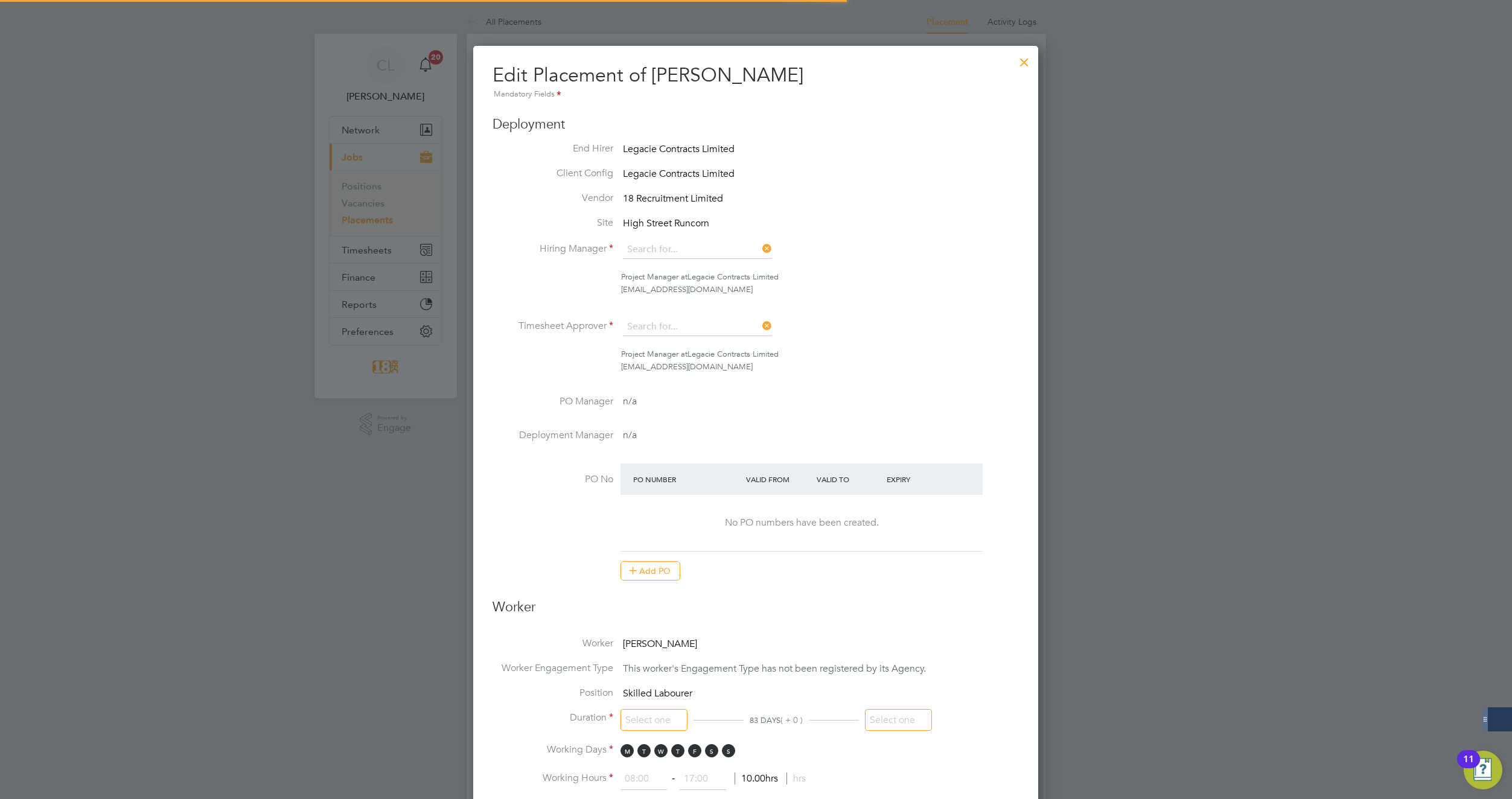
type input "18:00"
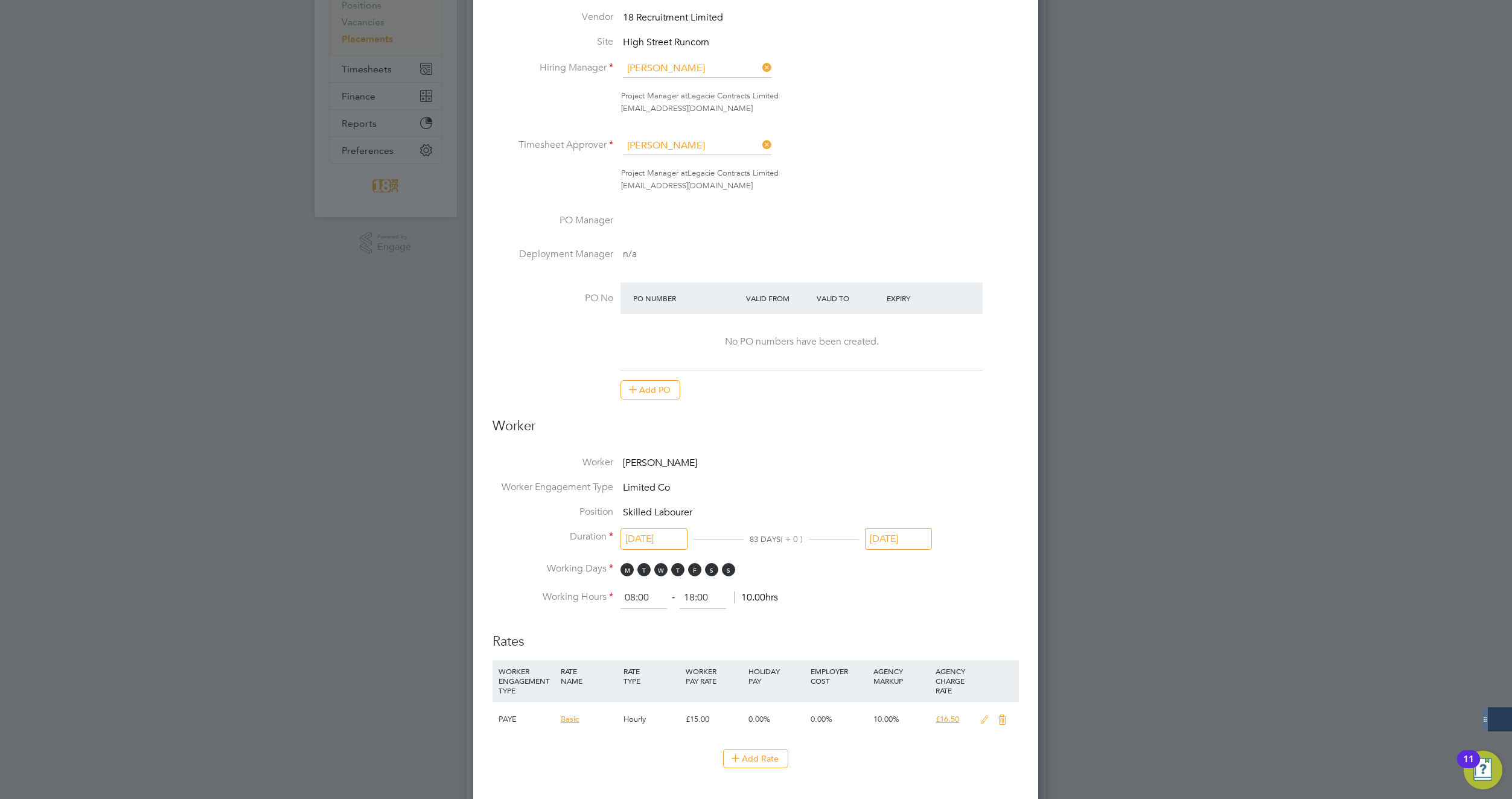
click at [879, 528] on input "[DATE]" at bounding box center [898, 539] width 67 height 22
click at [994, 466] on span "25" at bounding box center [999, 455] width 23 height 23
type input "25 Oct 2025"
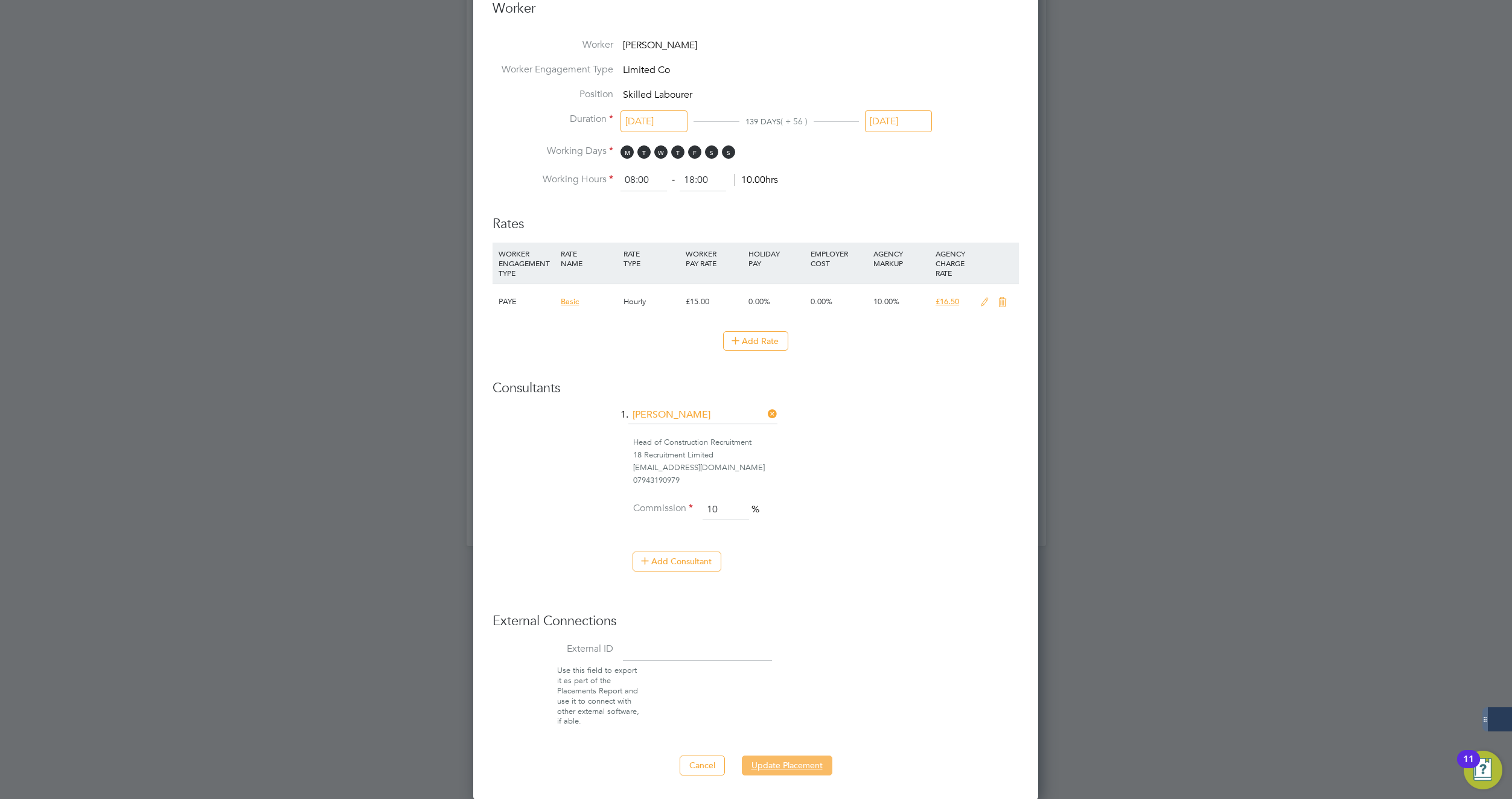
click at [804, 767] on button "Update Placement" at bounding box center [787, 765] width 90 height 19
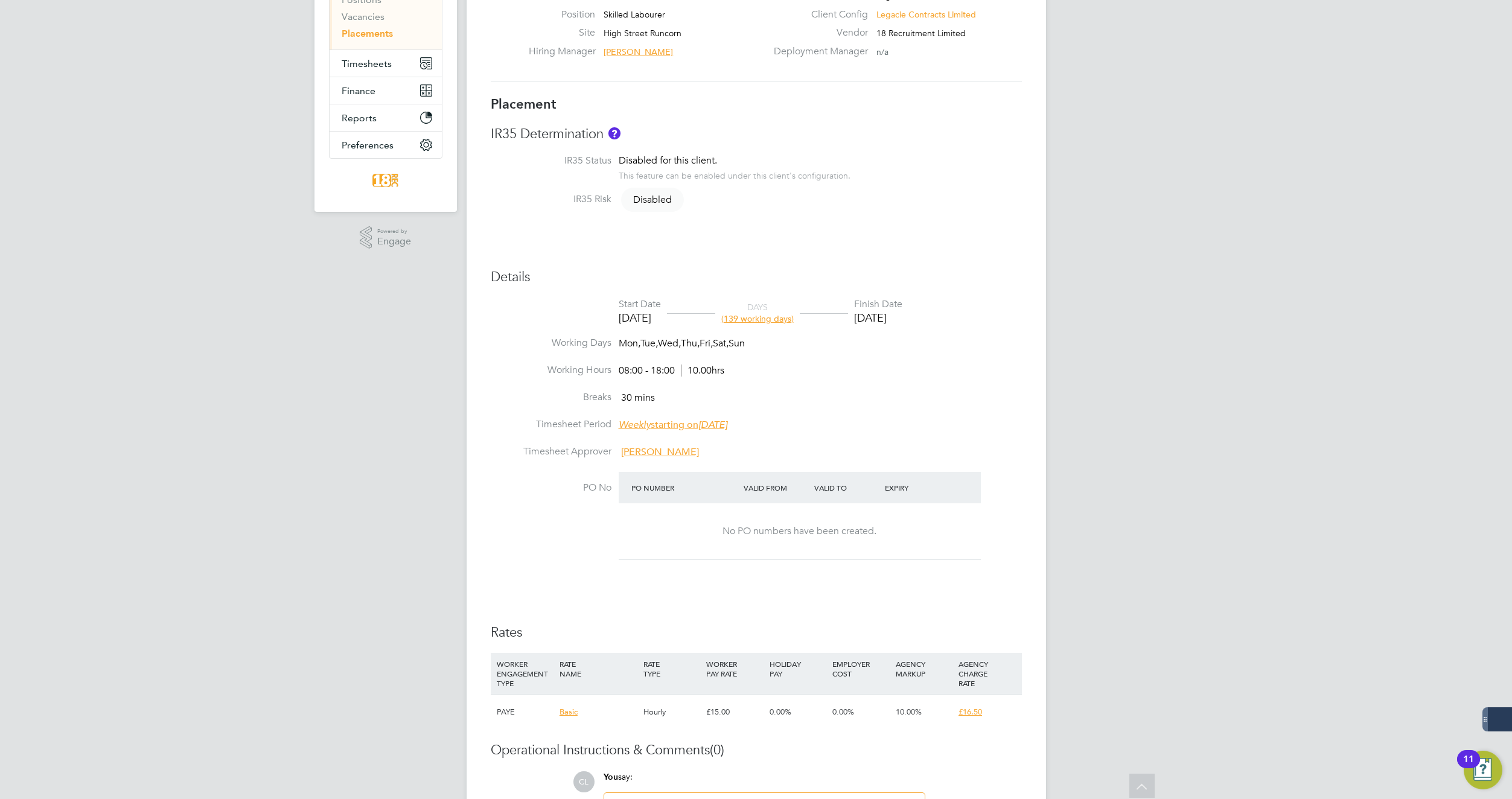
scroll to position [120, 0]
